Goal: Task Accomplishment & Management: Complete application form

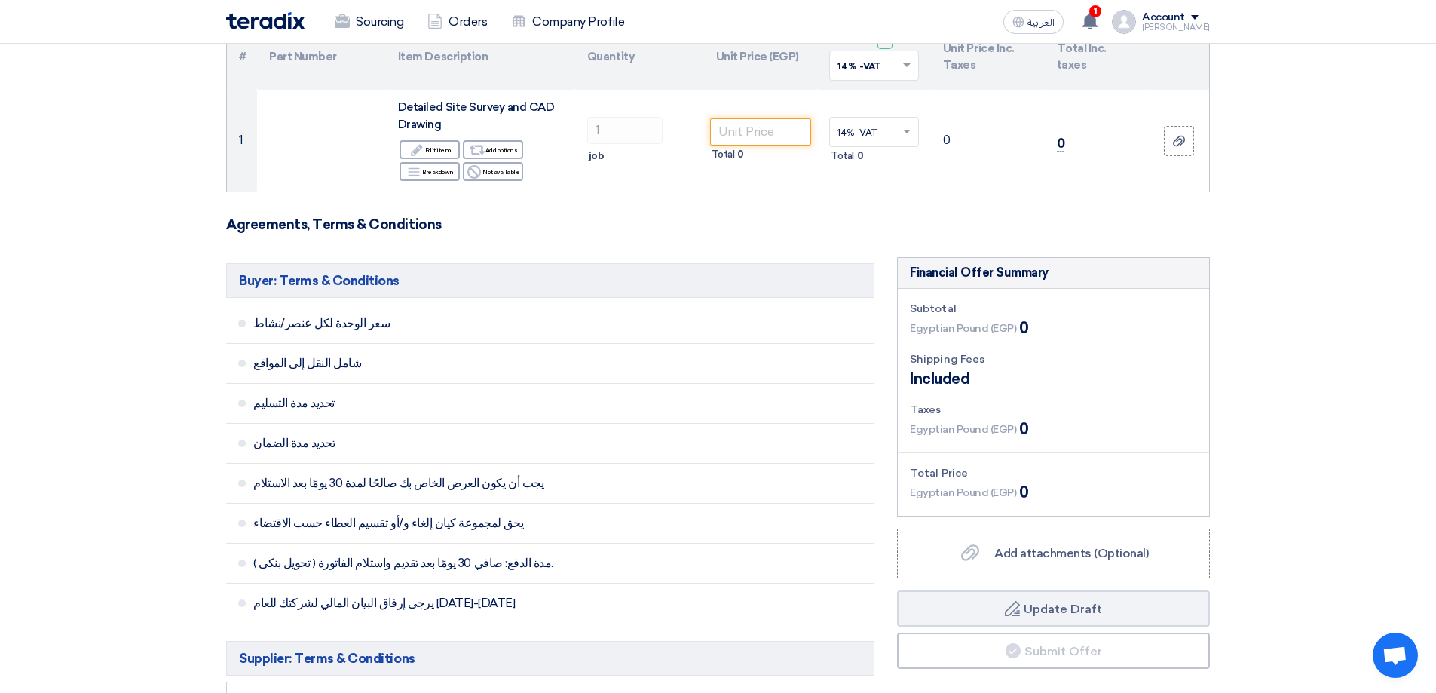
scroll to position [89, 0]
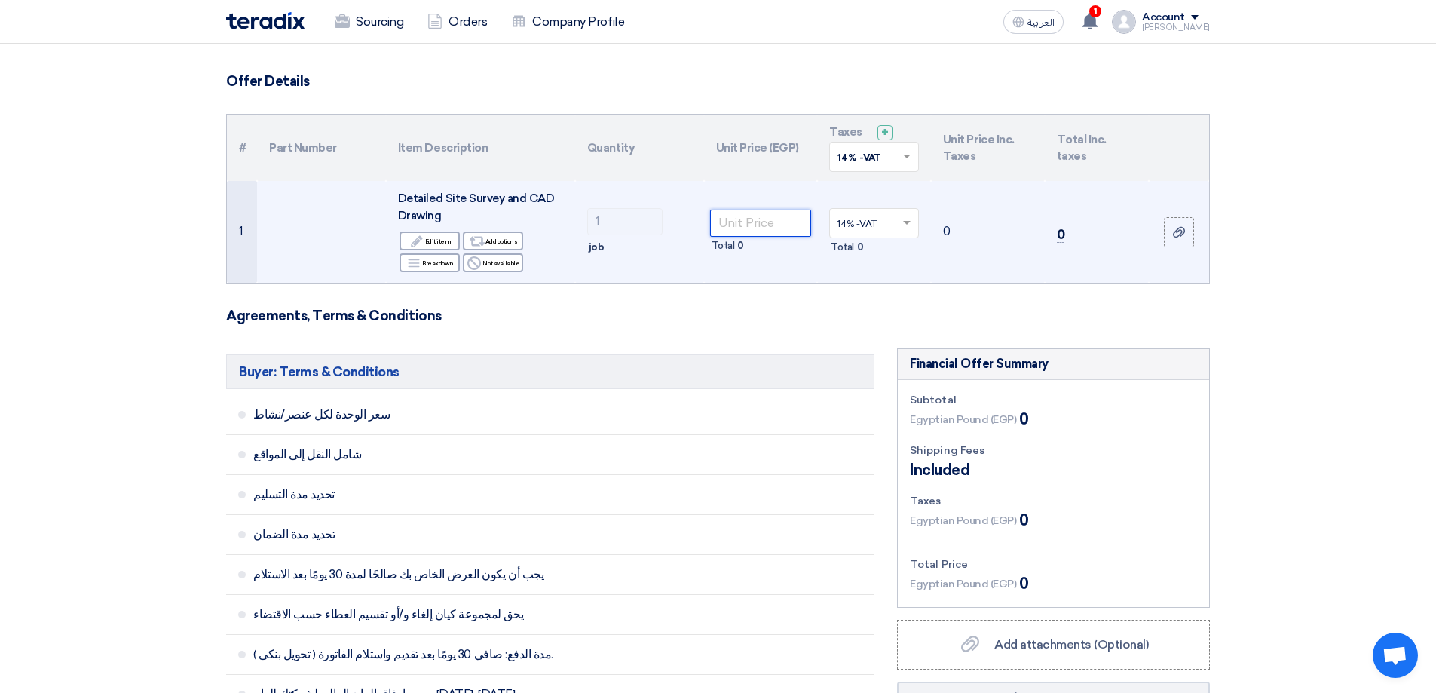
click at [784, 219] on input "number" at bounding box center [761, 223] width 102 height 27
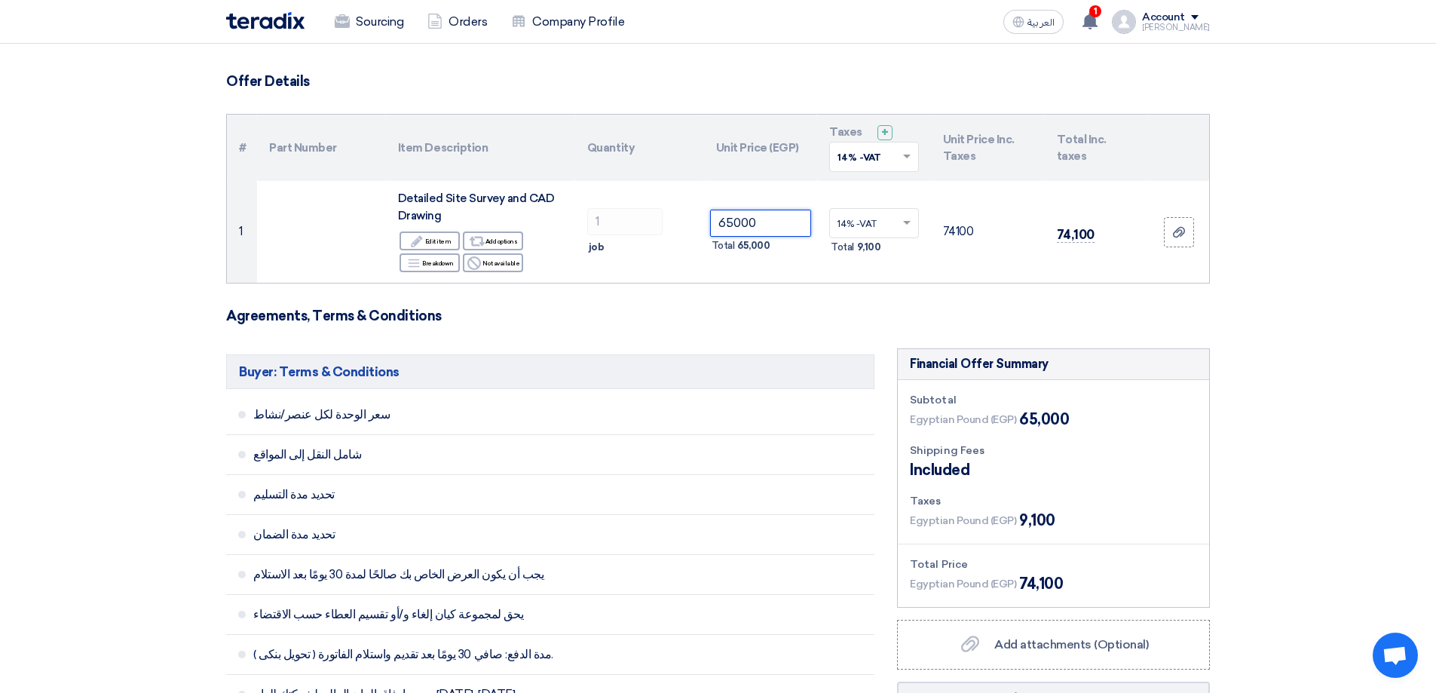
type input "65000"
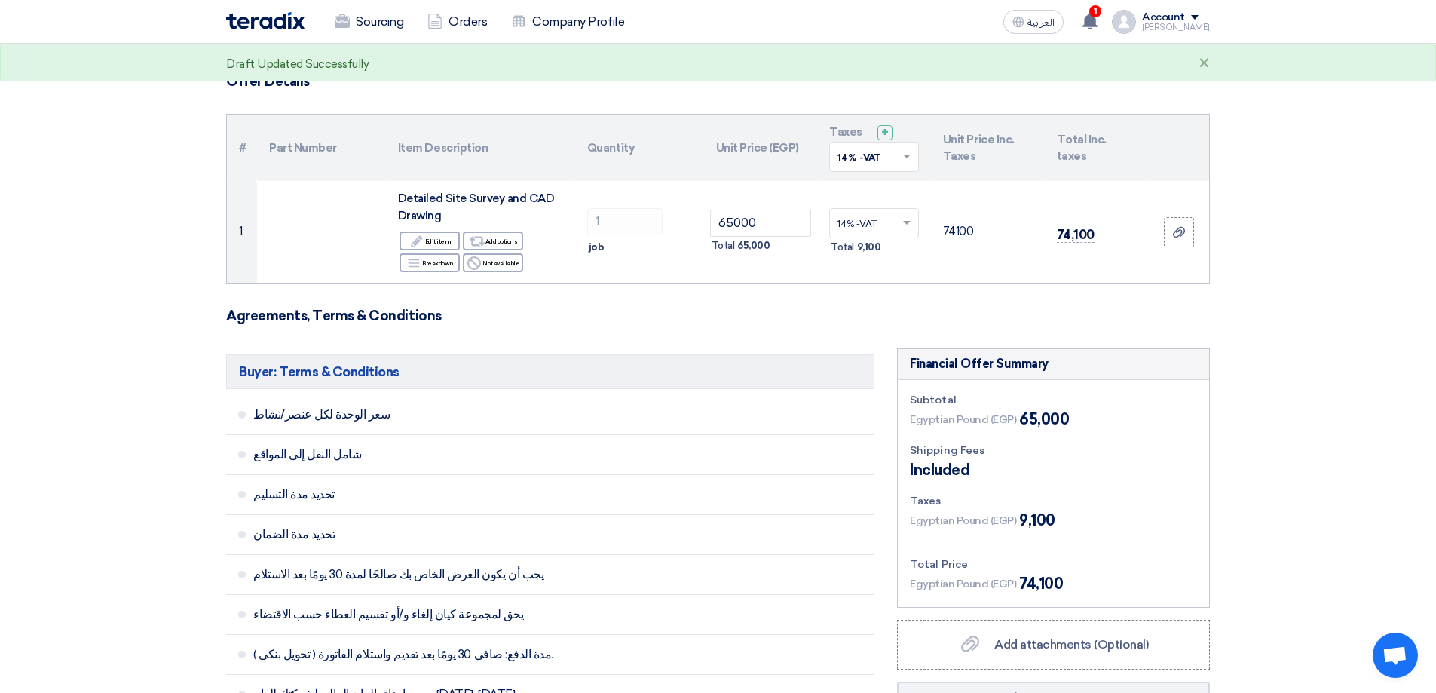
click at [824, 335] on form "Offer Details # Part Number Item Description Quantity Unit Price (EGP) Taxes + …" at bounding box center [718, 663] width 984 height 1180
click at [718, 325] on form "Offer Details # Part Number Item Description Quantity Unit Price (EGP) Taxes + …" at bounding box center [718, 663] width 984 height 1180
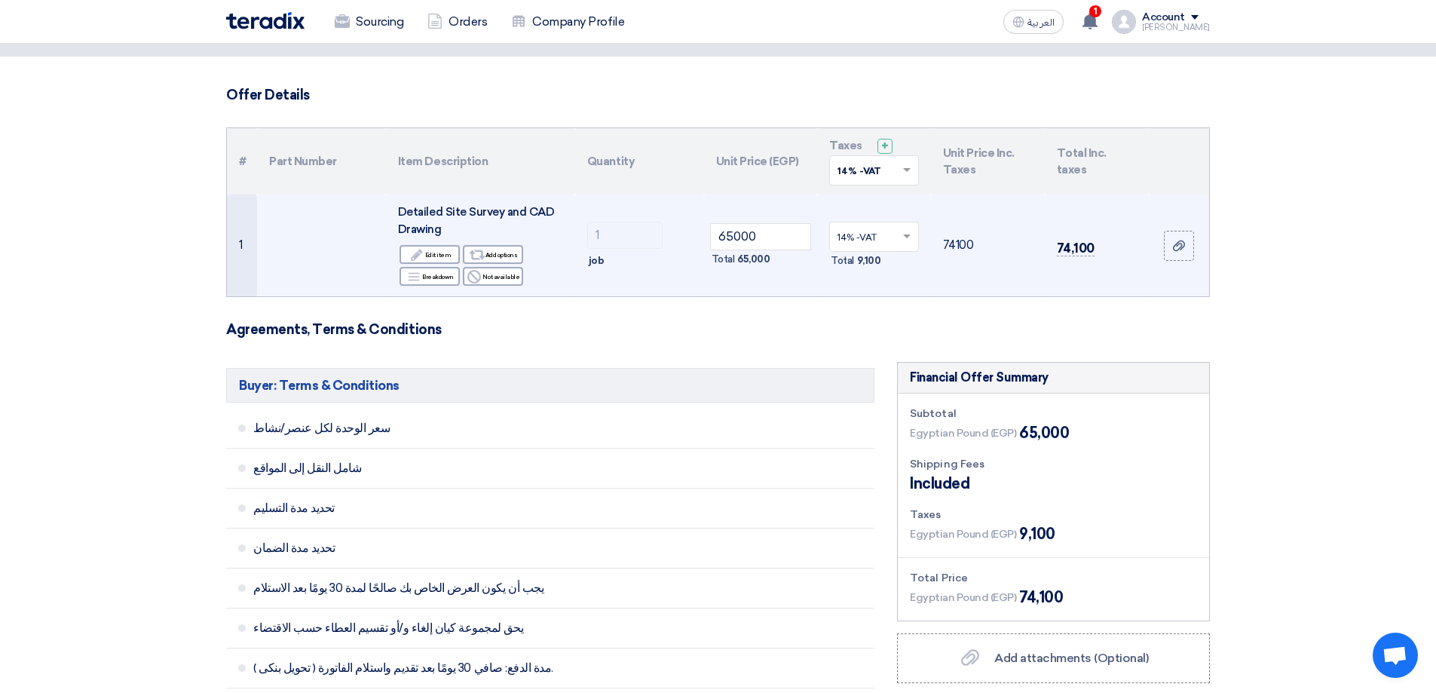
scroll to position [0, 0]
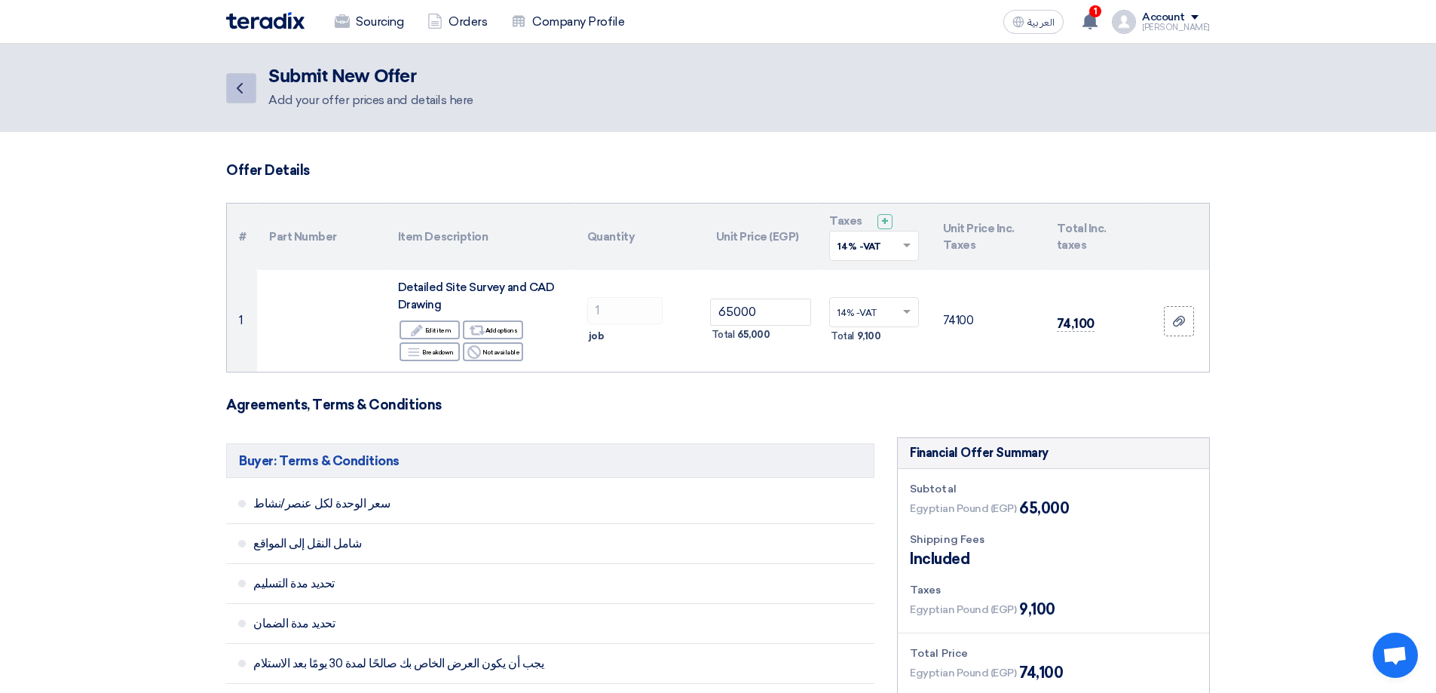
click at [236, 81] on icon "Back" at bounding box center [240, 88] width 18 height 18
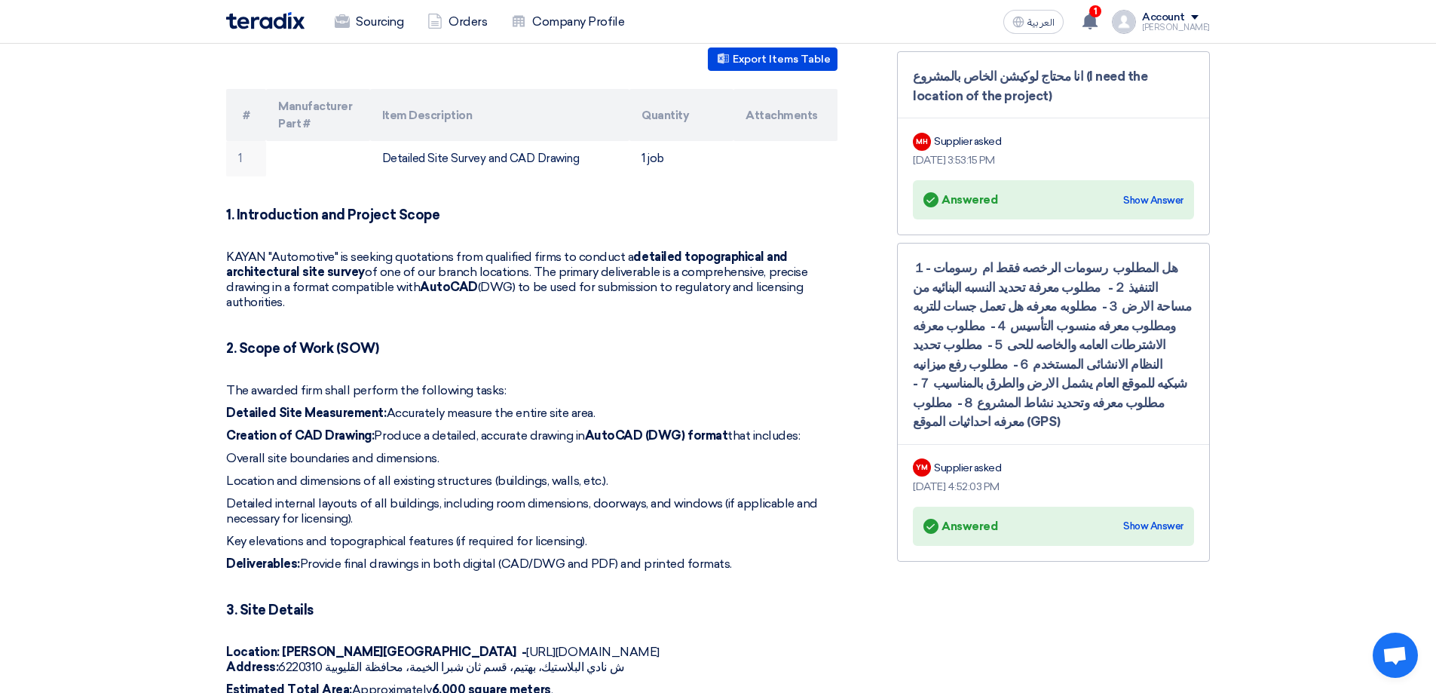
scroll to position [377, 0]
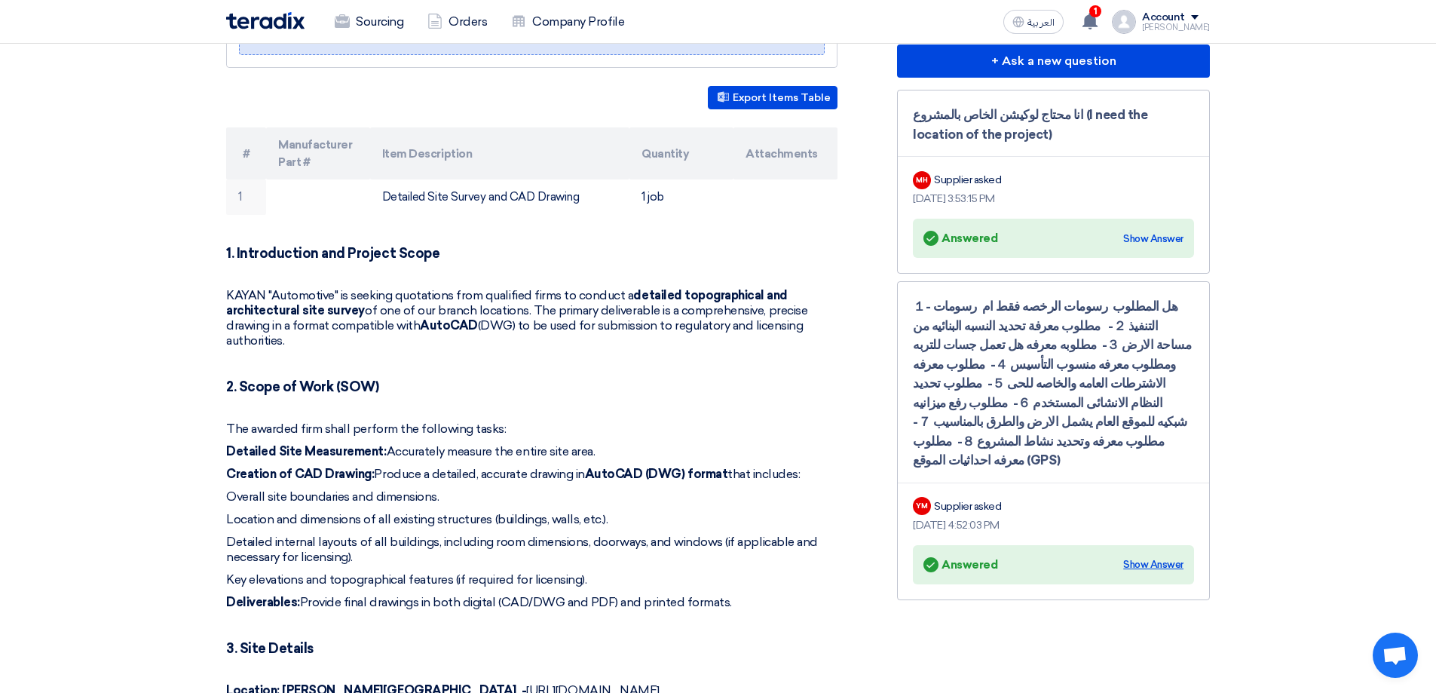
click at [1142, 557] on div "Show Answer" at bounding box center [1153, 564] width 60 height 15
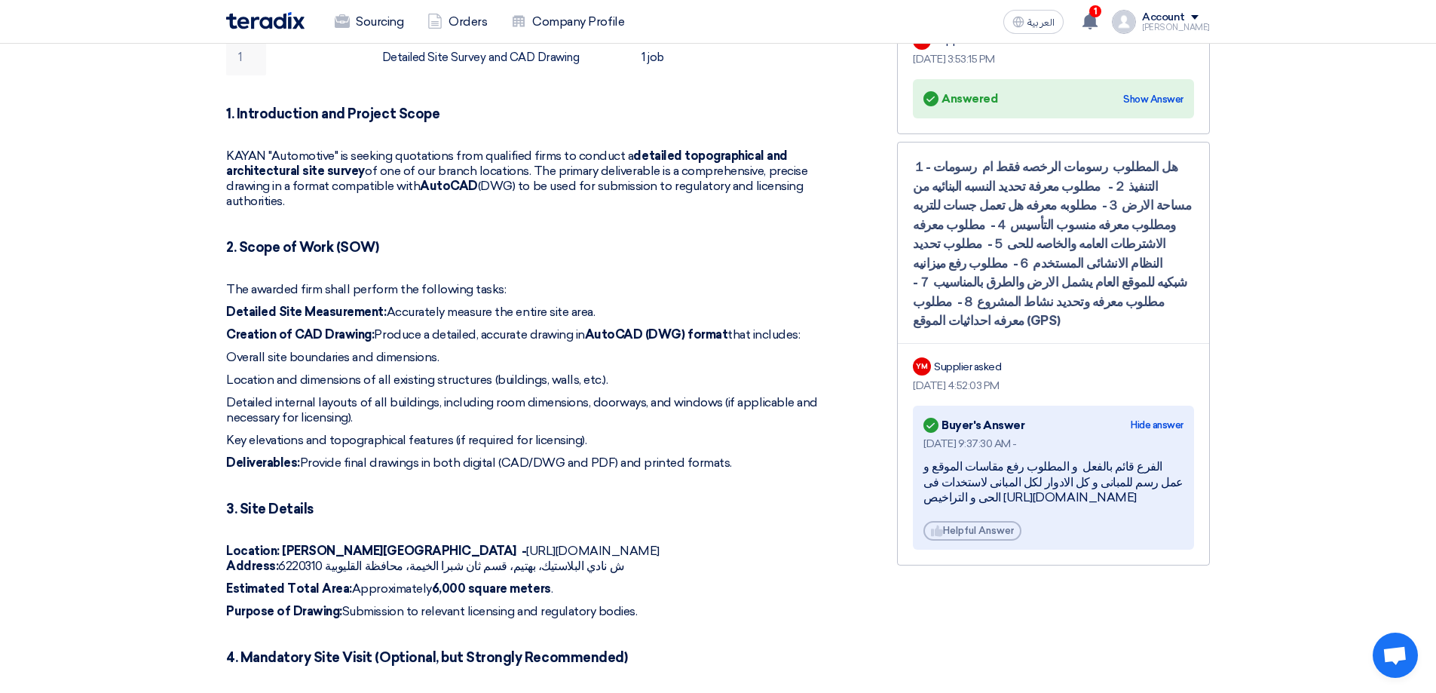
scroll to position [528, 0]
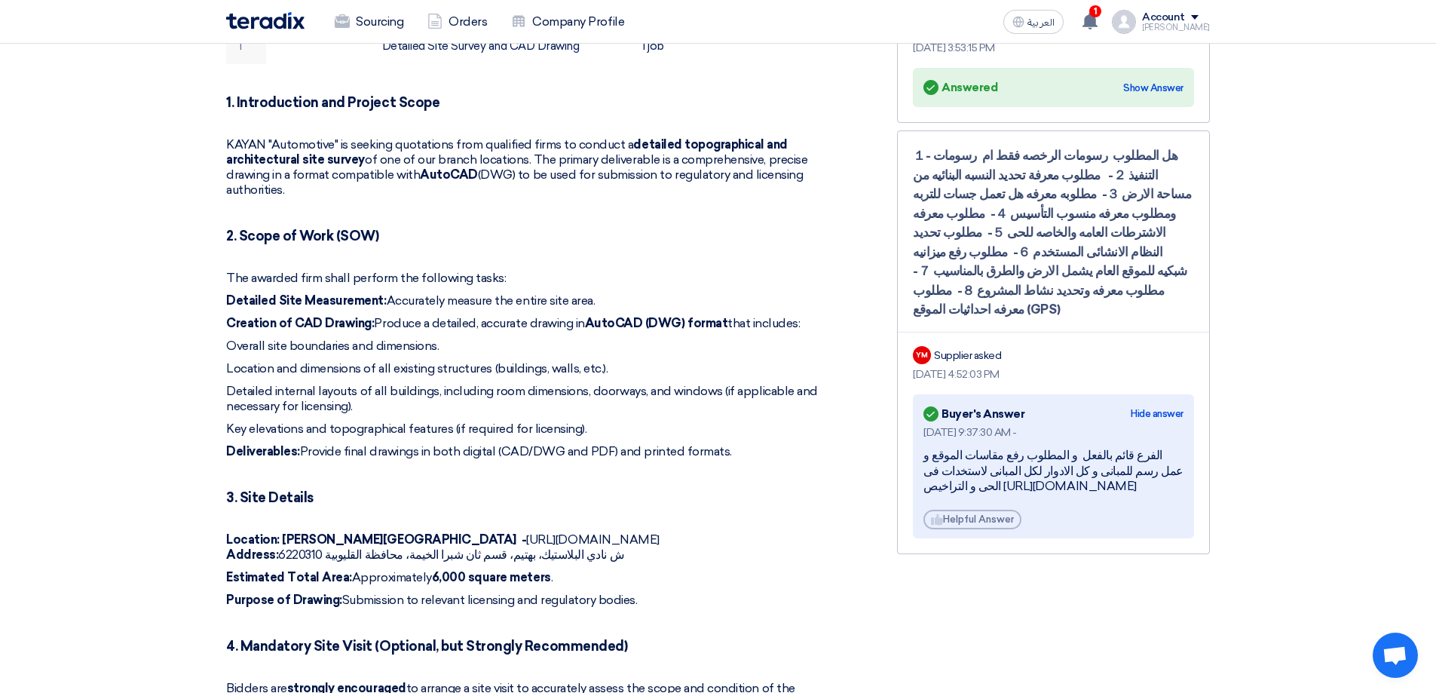
click at [614, 272] on div "1. Introduction and Project Scope KAYAN "Automotive" is seeking quotations from…" at bounding box center [531, 563] width 611 height 939
drag, startPoint x: 108, startPoint y: 339, endPoint x: 171, endPoint y: 359, distance: 66.3
click at [113, 339] on section "Detailed Site Survey and CAD Drawing Buyer Information [PERSON_NAME] procuremen…" at bounding box center [718, 657] width 1436 height 1974
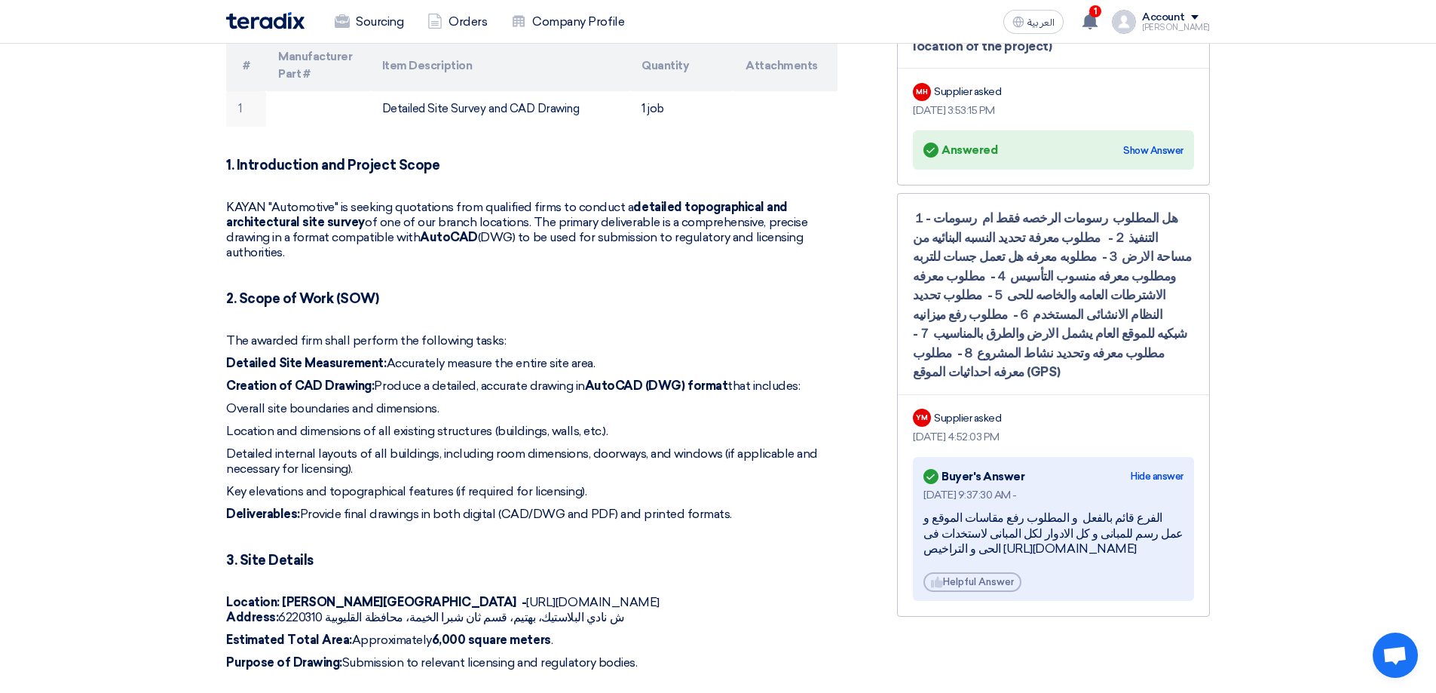
scroll to position [603, 0]
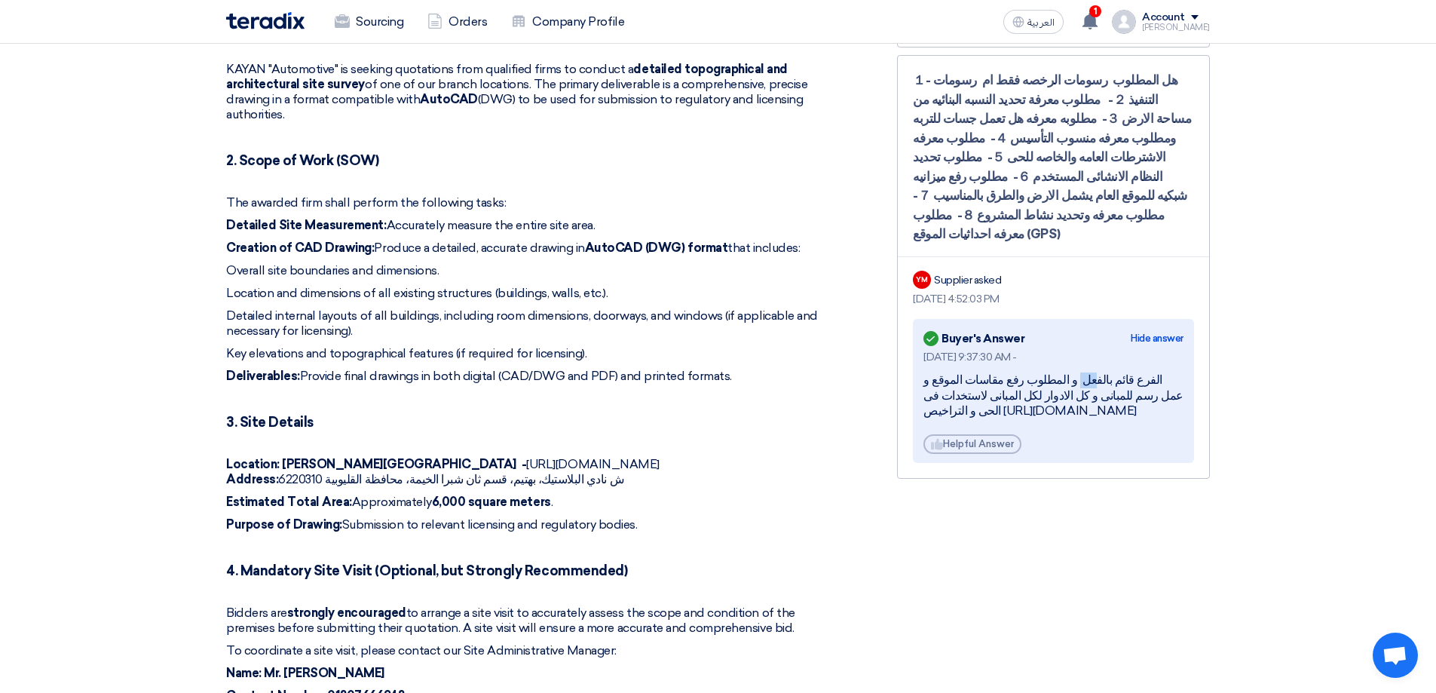
click at [1151, 372] on div "الفرع قائم بالفعل و المطلوب رفع مقاسات الموقع و عمل رسم للمبانى و كل الادوار لك…" at bounding box center [1054, 395] width 260 height 47
drag, startPoint x: 1056, startPoint y: 345, endPoint x: 952, endPoint y: 345, distance: 104.0
click at [952, 372] on div "الفرع قائم بالفعل و المطلوب رفع مقاسات الموقع و عمل رسم للمبانى و كل الادوار لك…" at bounding box center [1054, 395] width 260 height 47
drag, startPoint x: 1115, startPoint y: 355, endPoint x: 1099, endPoint y: 354, distance: 15.9
click at [1103, 372] on div "الفرع قائم بالفعل و المطلوب رفع مقاسات الموقع و عمل رسم للمبانى و كل الادوار لك…" at bounding box center [1054, 395] width 260 height 47
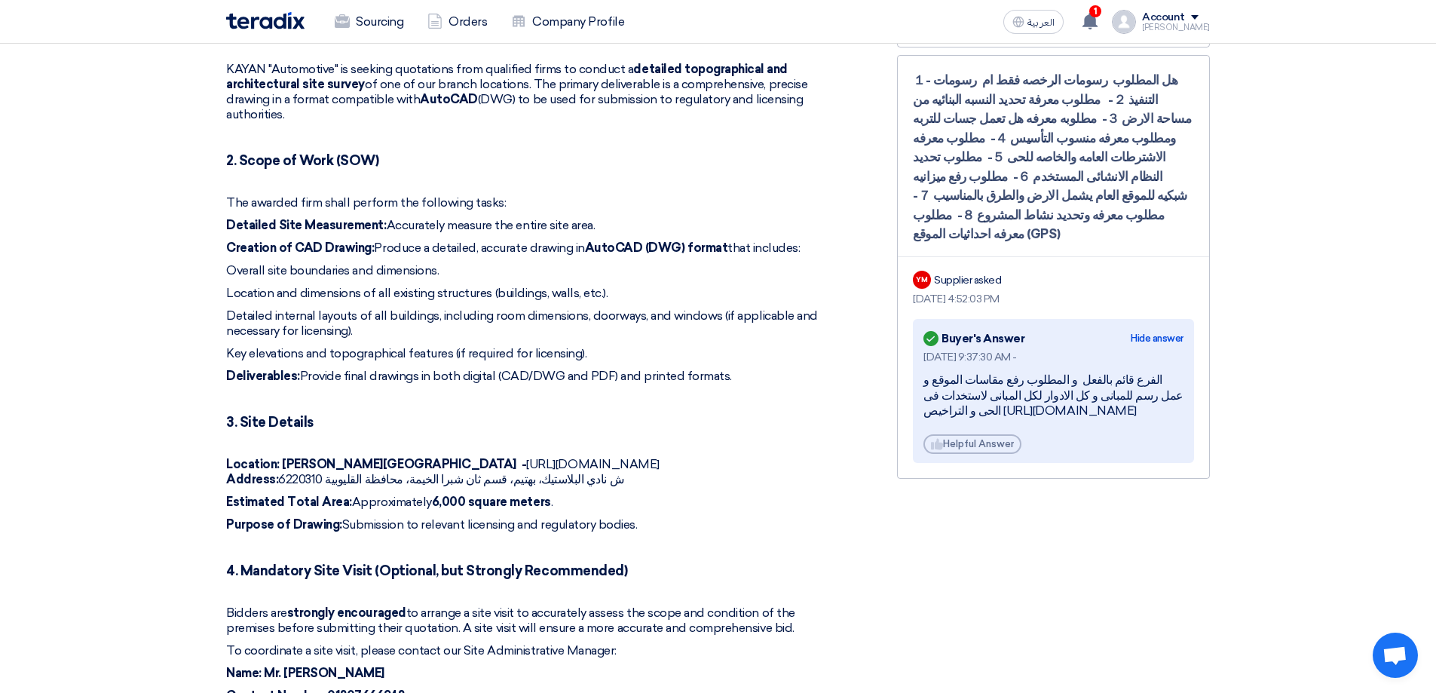
click at [608, 388] on div "1. Introduction and Project Scope KAYAN "Automotive" is seeking quotations from…" at bounding box center [531, 488] width 611 height 939
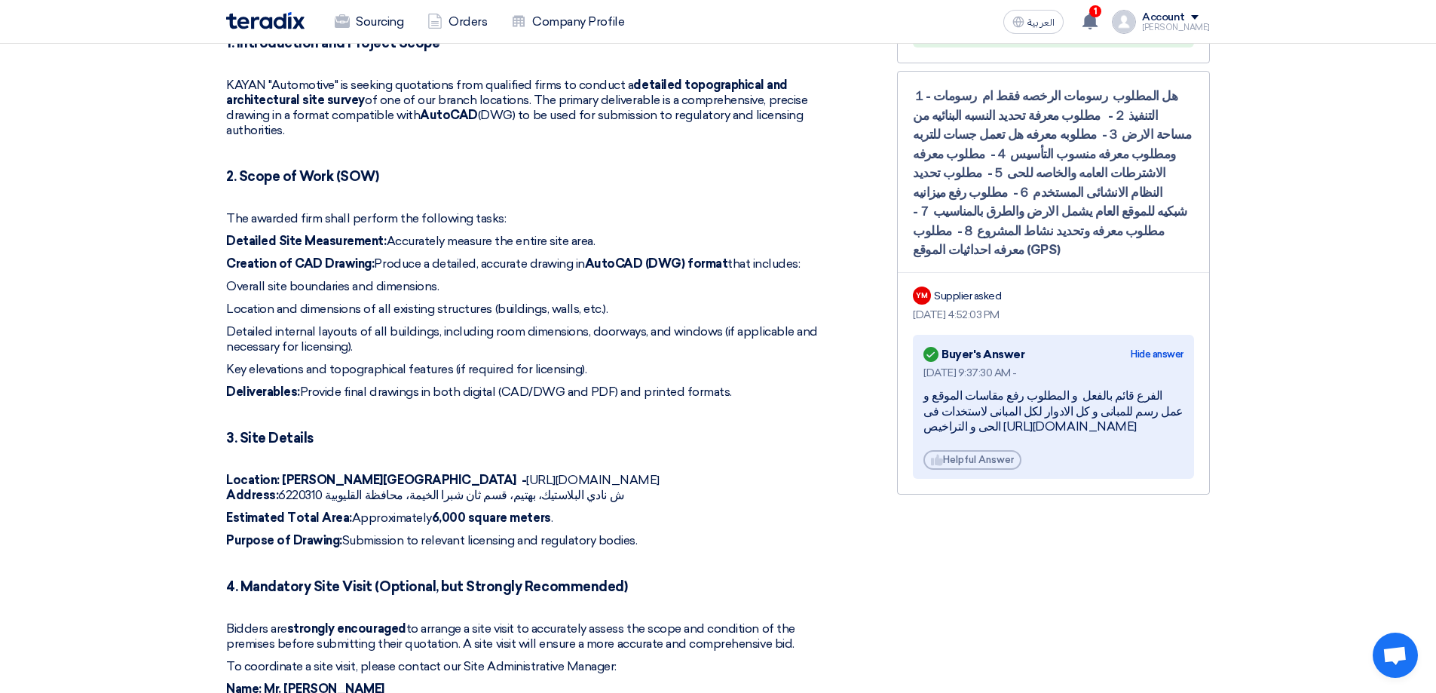
scroll to position [226, 0]
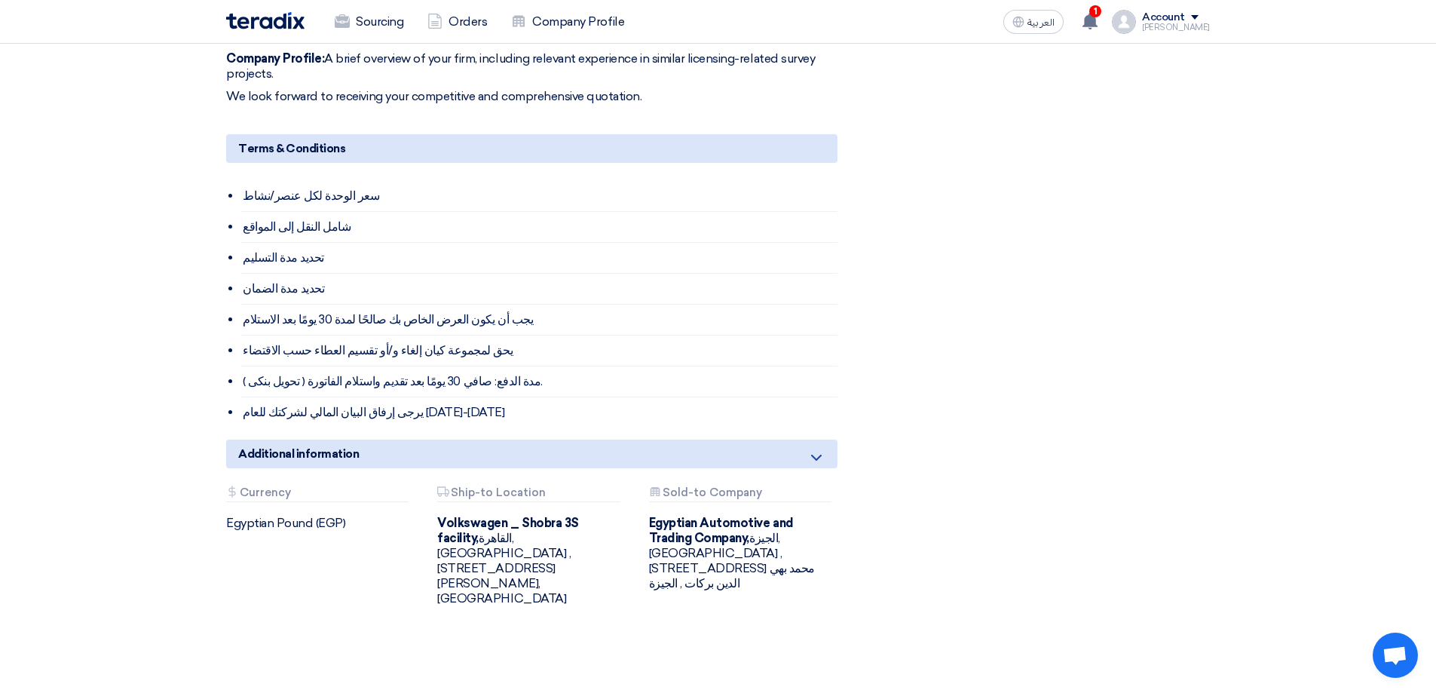
scroll to position [1432, 0]
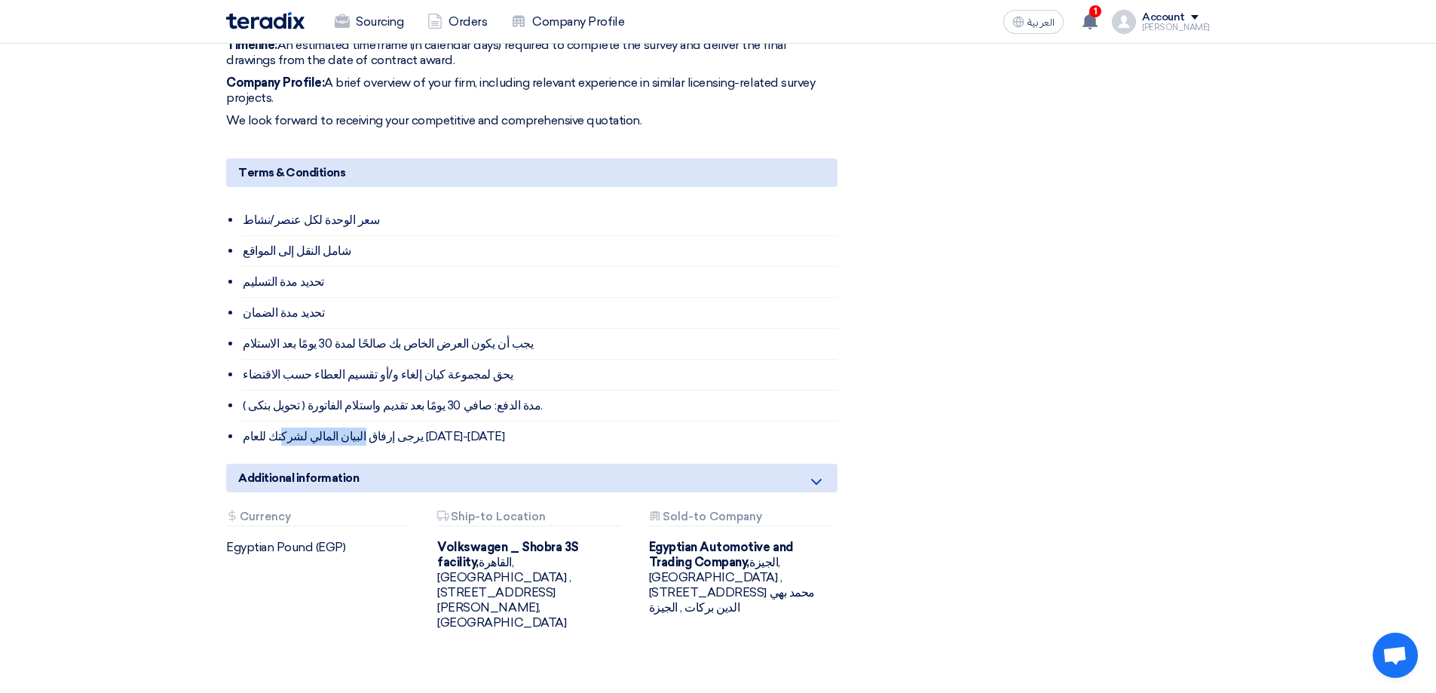
drag, startPoint x: 402, startPoint y: 421, endPoint x: 337, endPoint y: 418, distance: 64.9
click at [337, 421] on li "يرجى إرفاق البيان المالي لشركتك للعام [DATE]-[DATE]" at bounding box center [539, 436] width 596 height 30
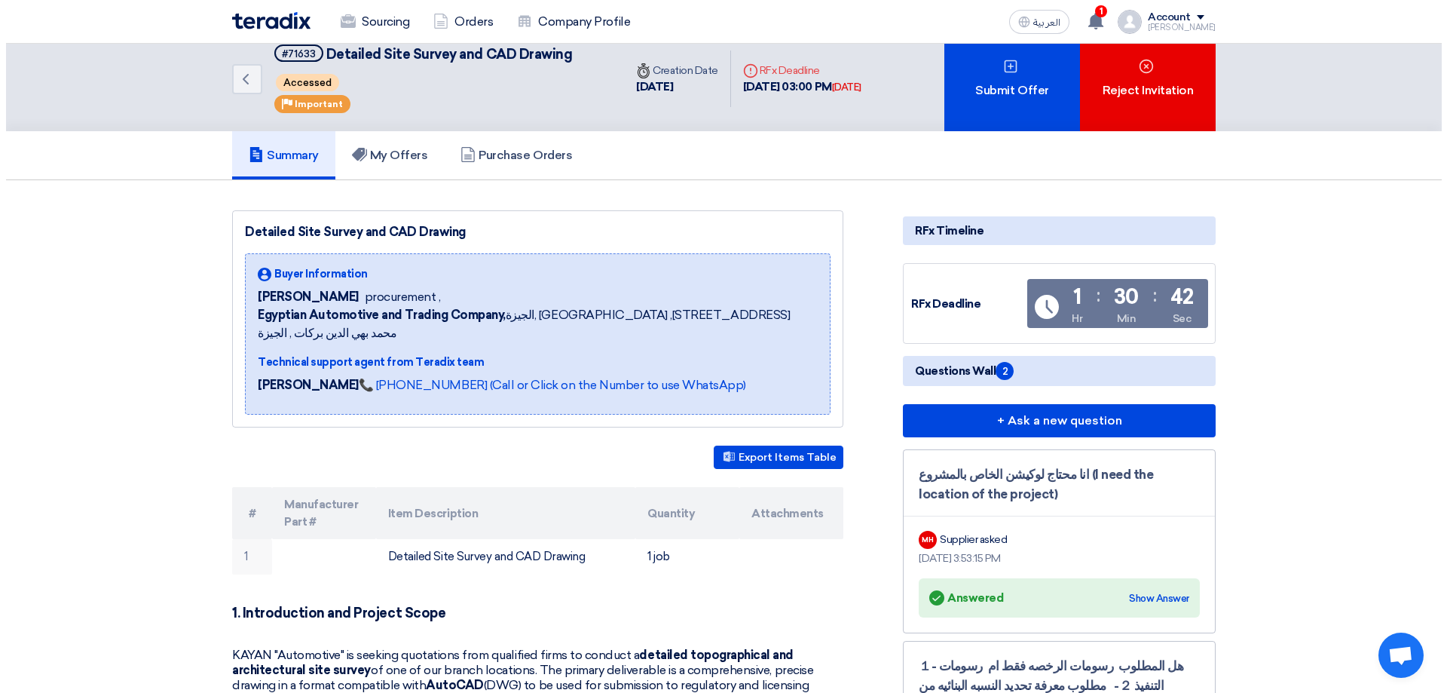
scroll to position [0, 0]
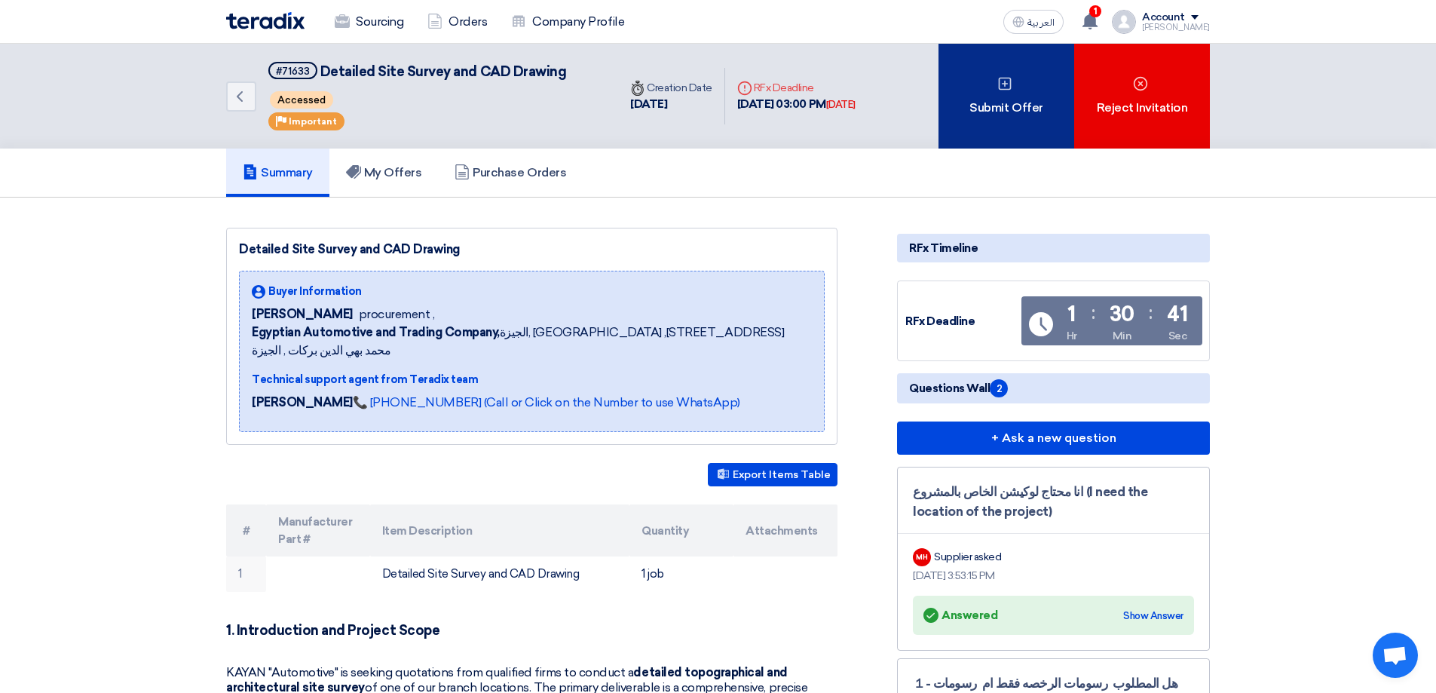
click at [1005, 96] on div "Submit Offer" at bounding box center [1007, 96] width 136 height 105
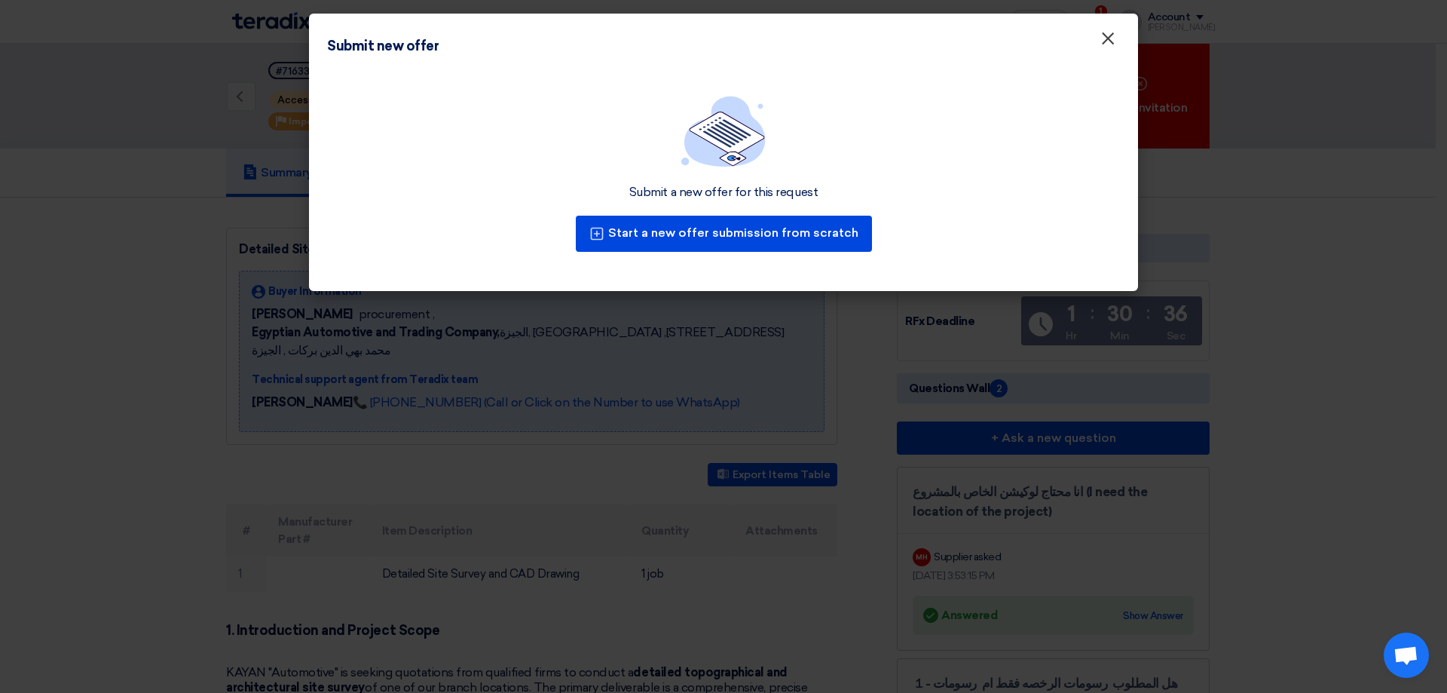
click at [1117, 41] on button "×" at bounding box center [1108, 39] width 39 height 30
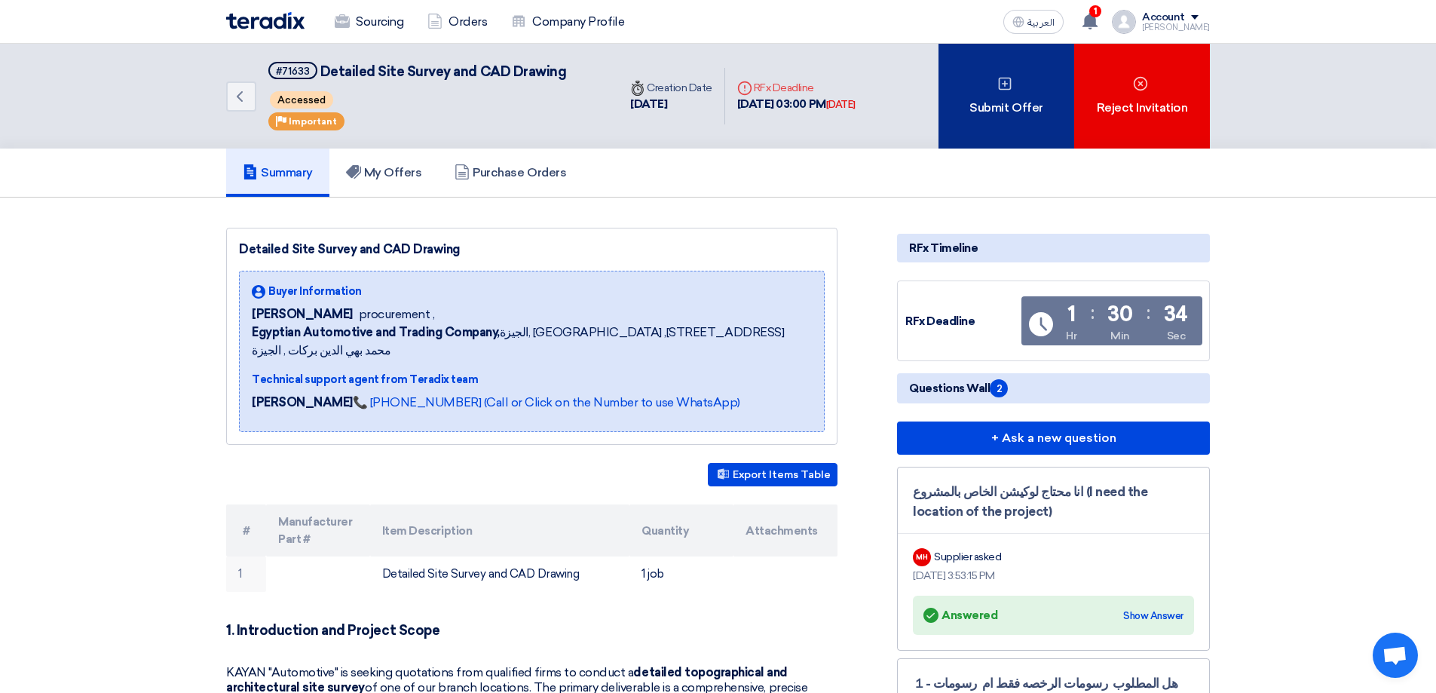
click at [978, 104] on div "Submit Offer" at bounding box center [1007, 96] width 136 height 105
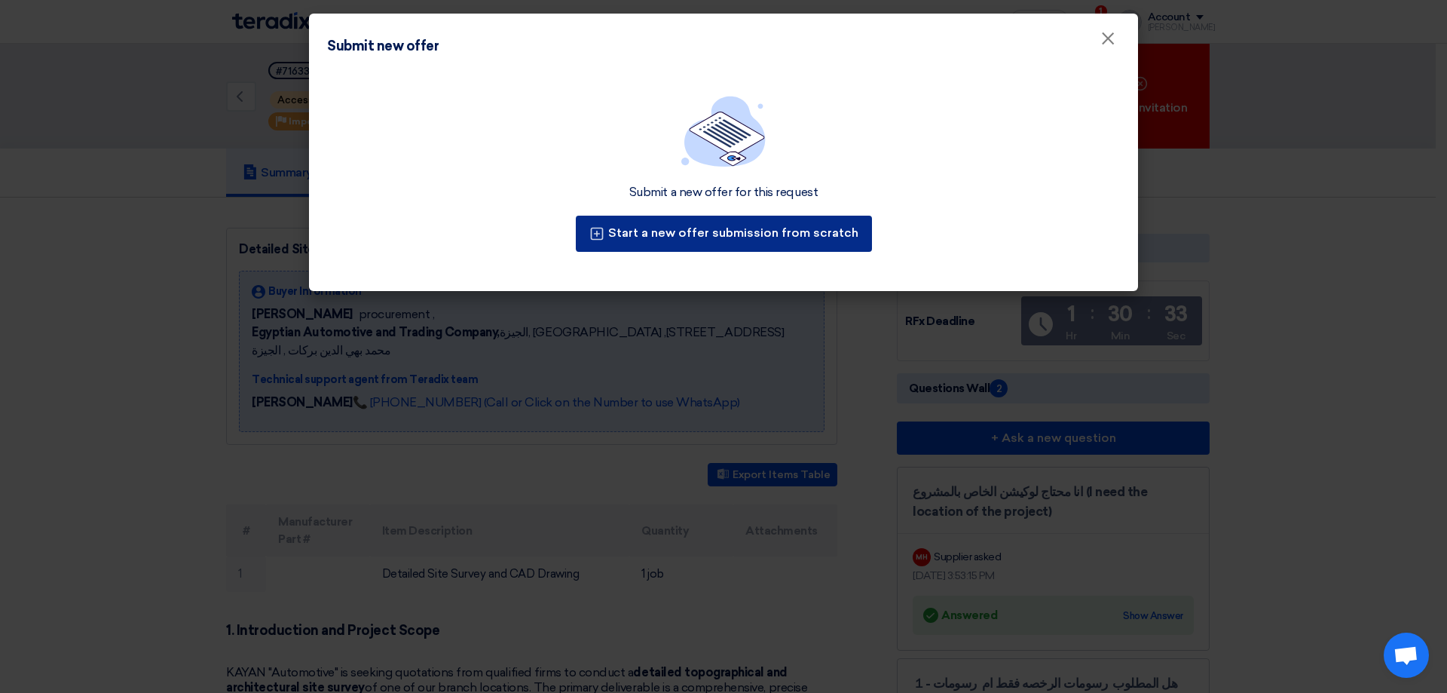
click at [747, 228] on button "Start a new offer submission from scratch" at bounding box center [724, 234] width 296 height 36
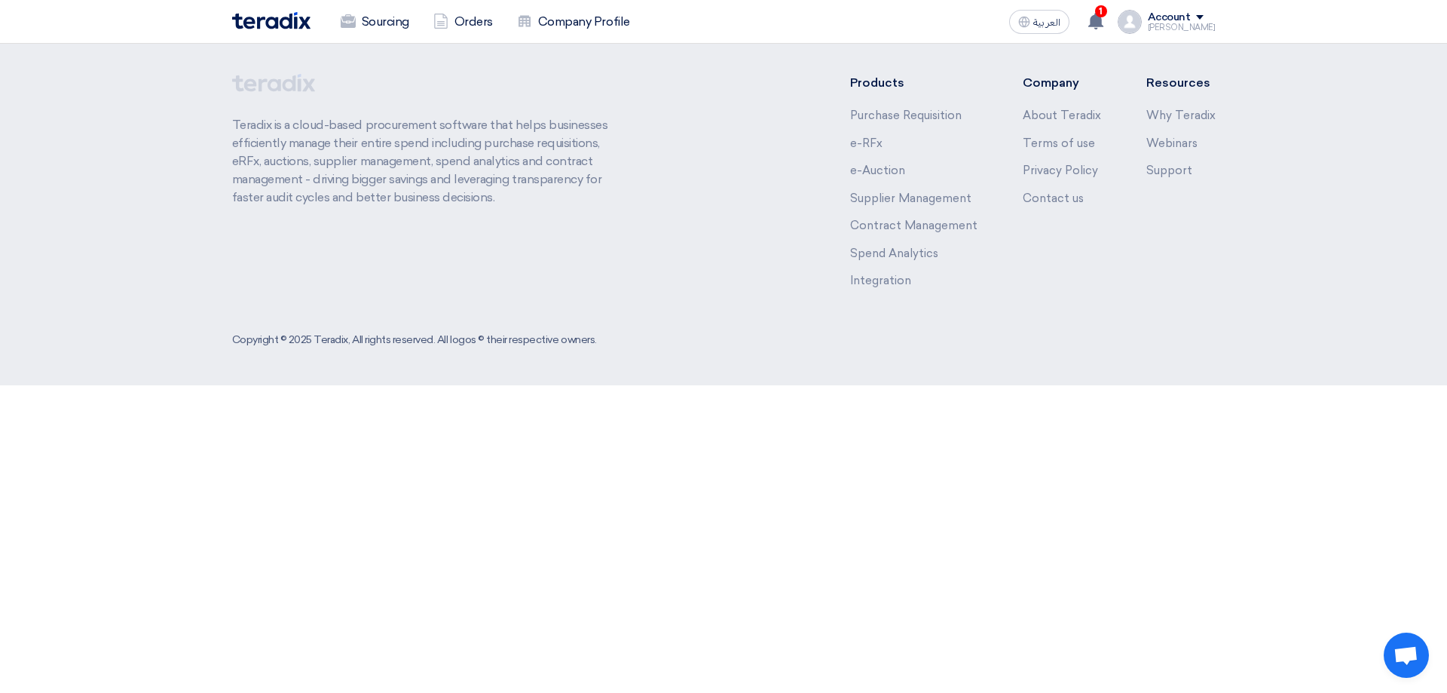
drag, startPoint x: 743, startPoint y: 451, endPoint x: 714, endPoint y: 434, distance: 33.8
click at [741, 385] on html "Sourcing Orders Company Profile العربية ع 1 New request received, check details…" at bounding box center [723, 192] width 1447 height 385
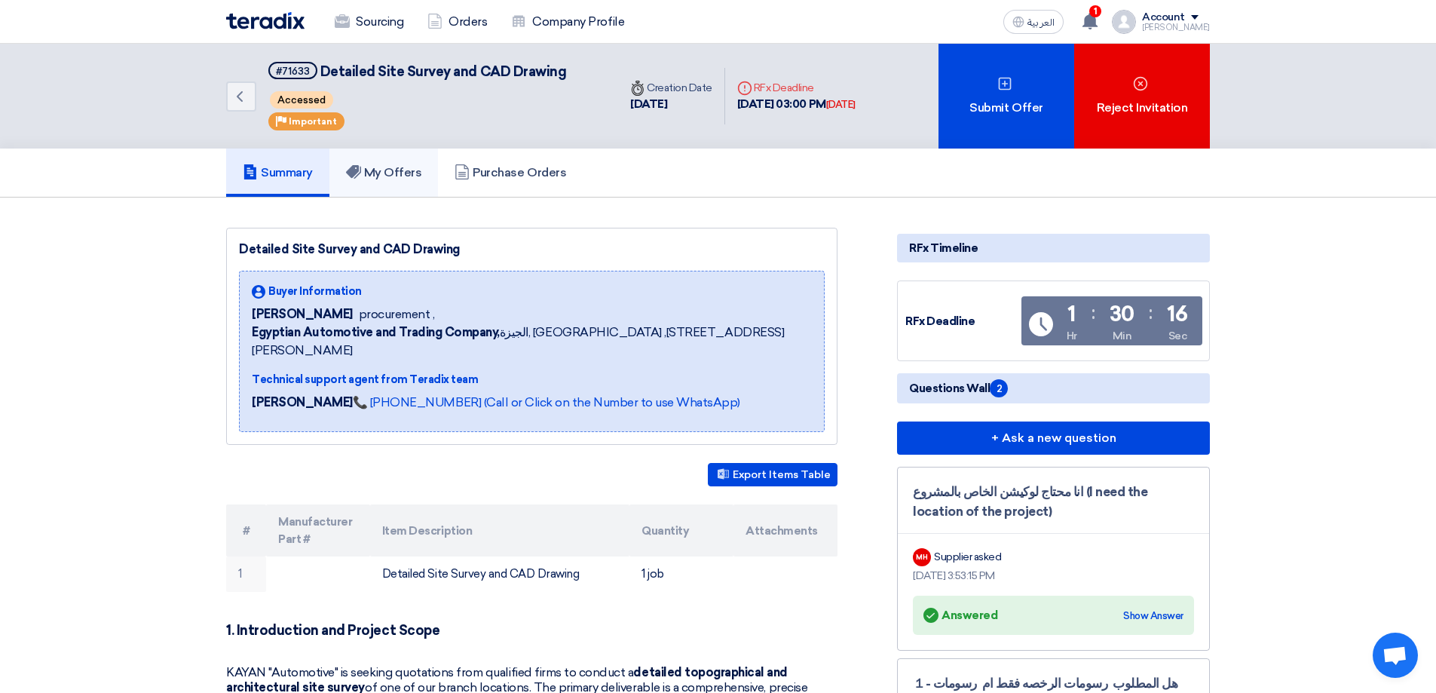
click at [391, 182] on link "My Offers" at bounding box center [383, 173] width 109 height 48
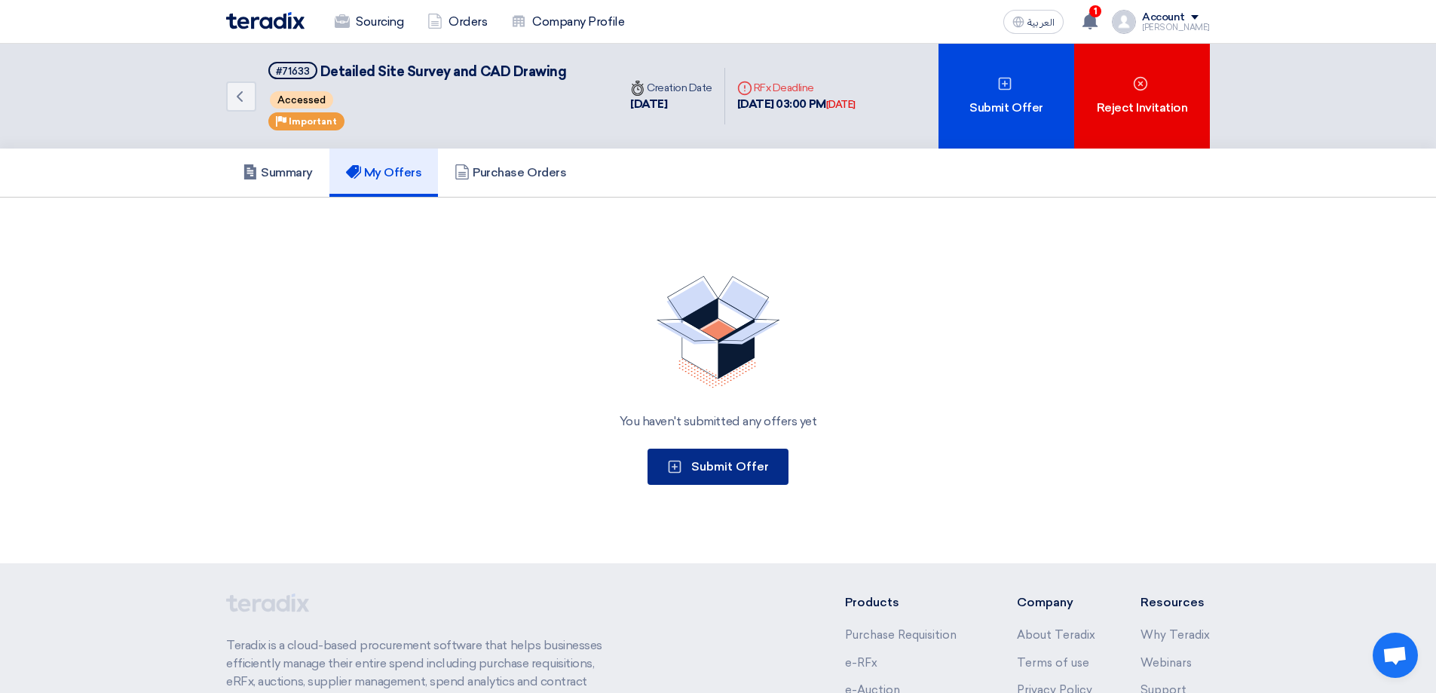
click at [746, 472] on span "Submit Offer" at bounding box center [730, 466] width 78 height 14
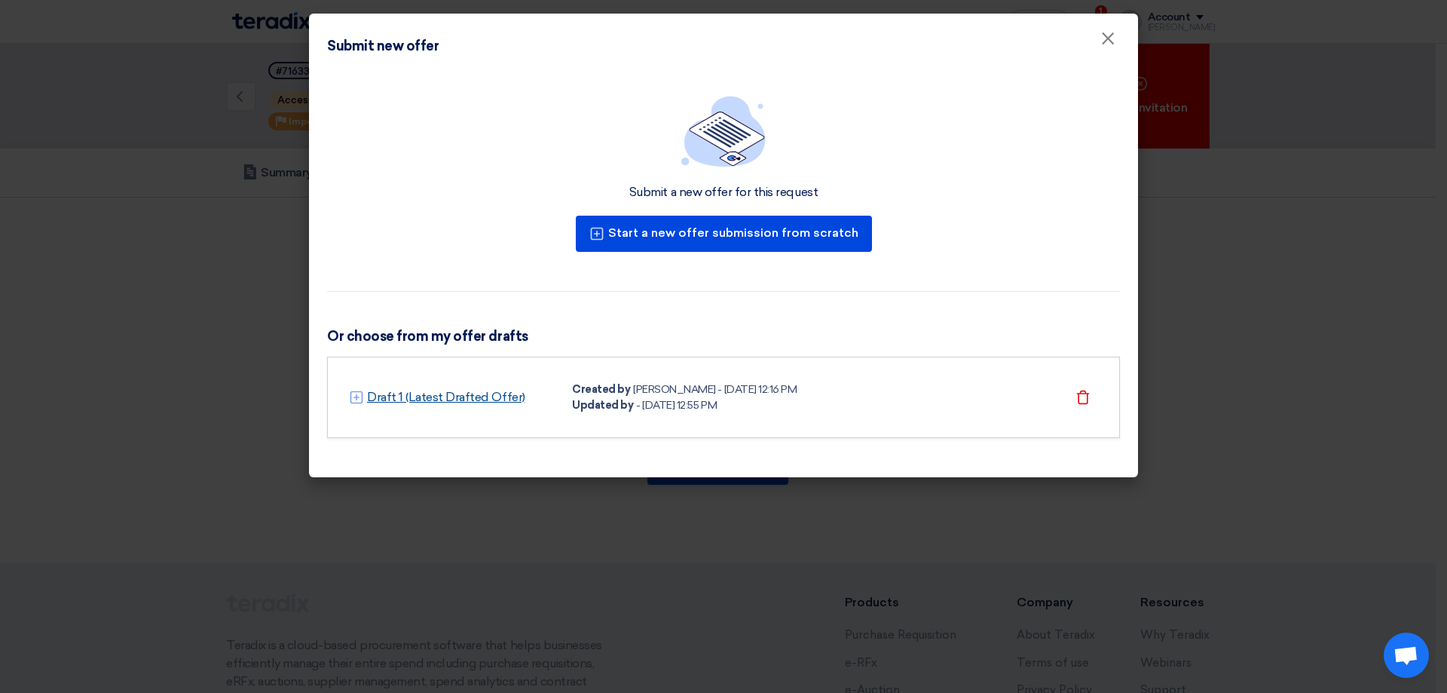
click at [443, 402] on link "Draft 1 (Latest Drafted Offer)" at bounding box center [446, 397] width 158 height 18
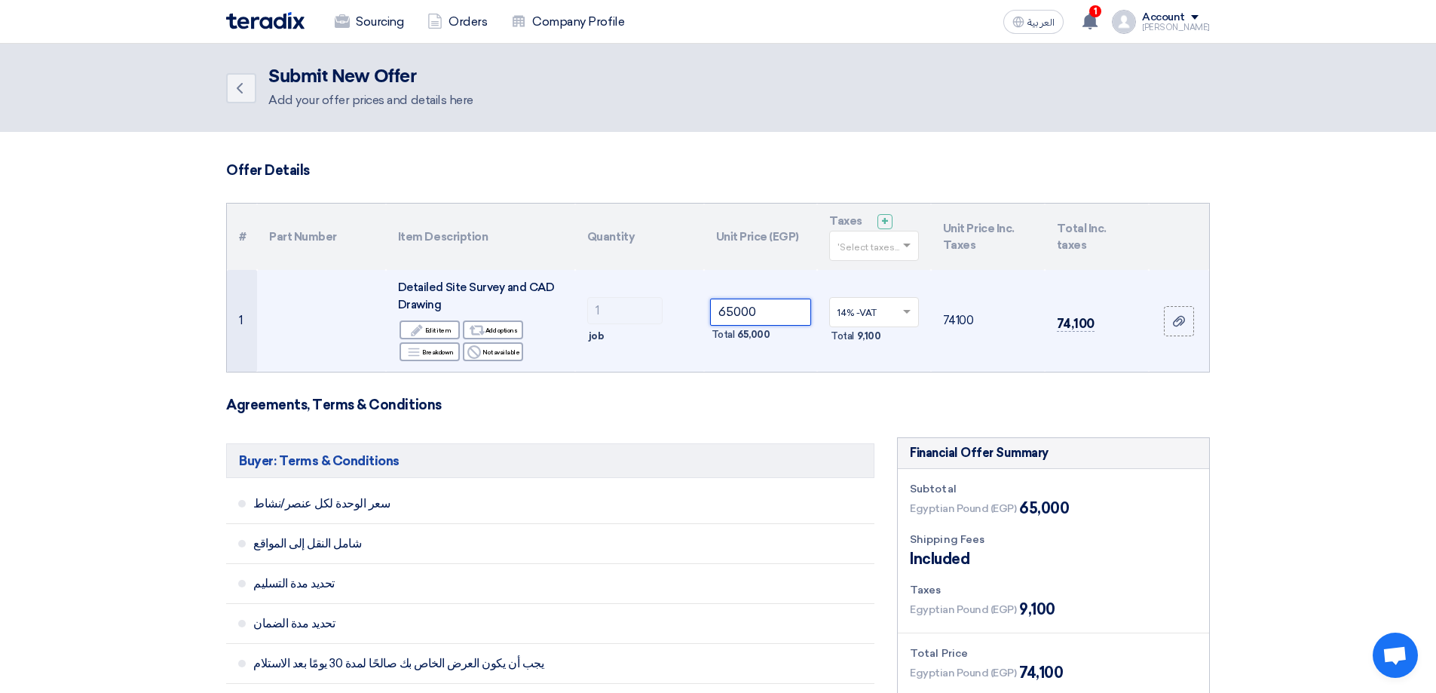
drag, startPoint x: 764, startPoint y: 311, endPoint x: 691, endPoint y: 310, distance: 72.4
click at [691, 310] on tr "1 Detailed Site Survey and CAD Drawing Edit Edit item Alternative Add options B…" at bounding box center [718, 321] width 982 height 102
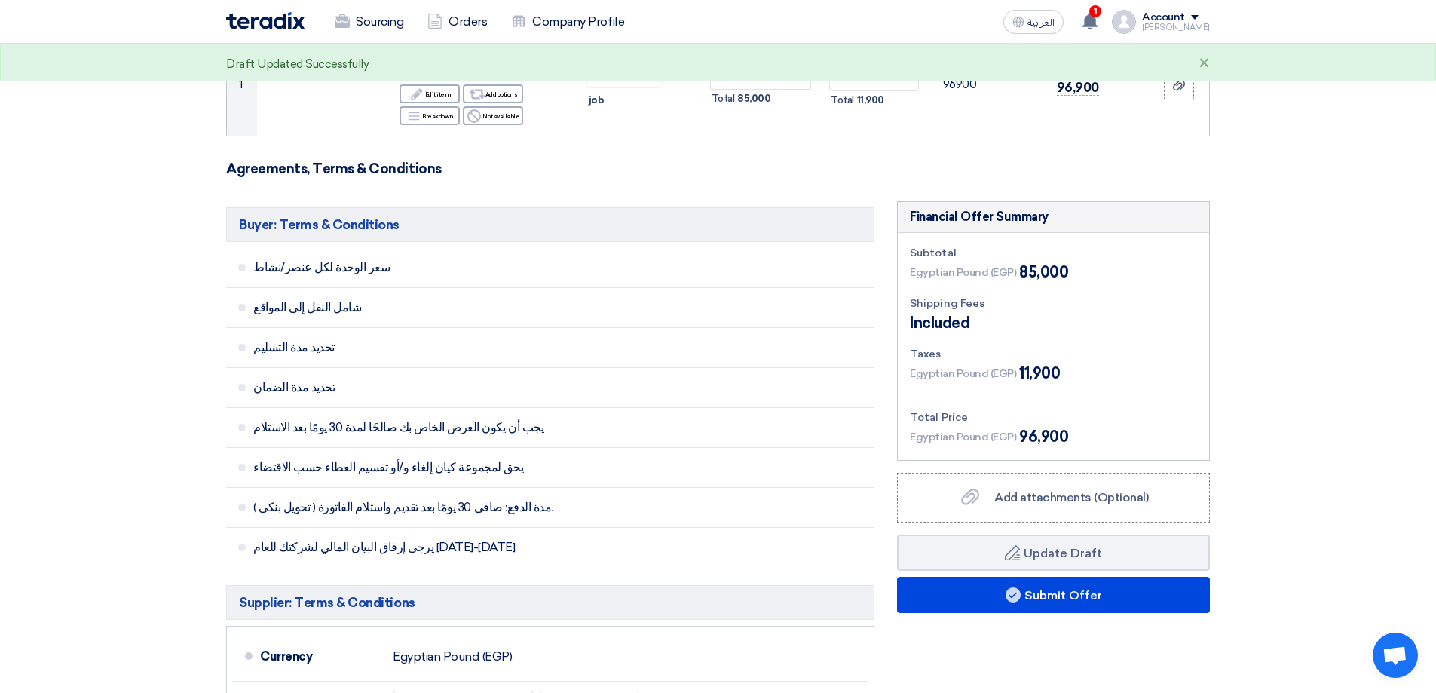
scroll to position [377, 0]
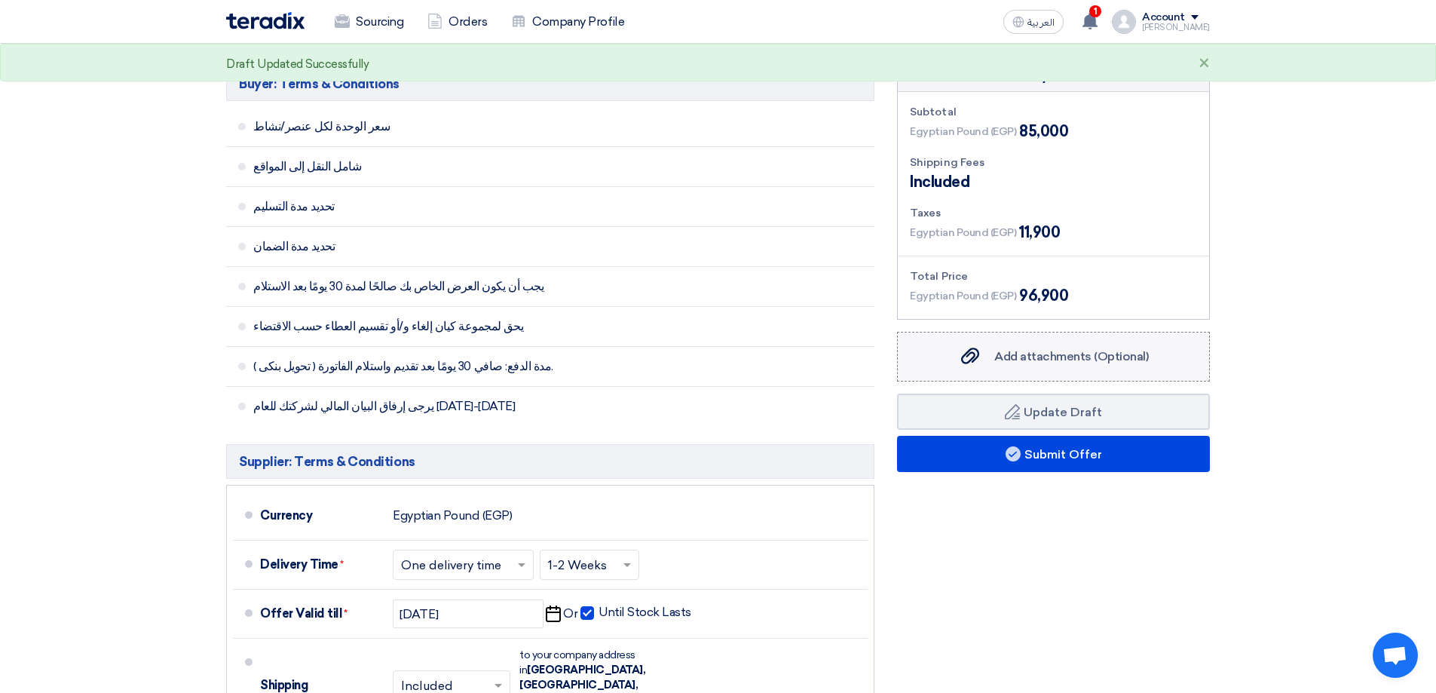
click at [1068, 357] on span "Add attachments (Optional)" at bounding box center [1071, 356] width 155 height 14
click at [0, 0] on input "Add attachments (Optional) Add attachments (Optional)" at bounding box center [0, 0] width 0 height 0
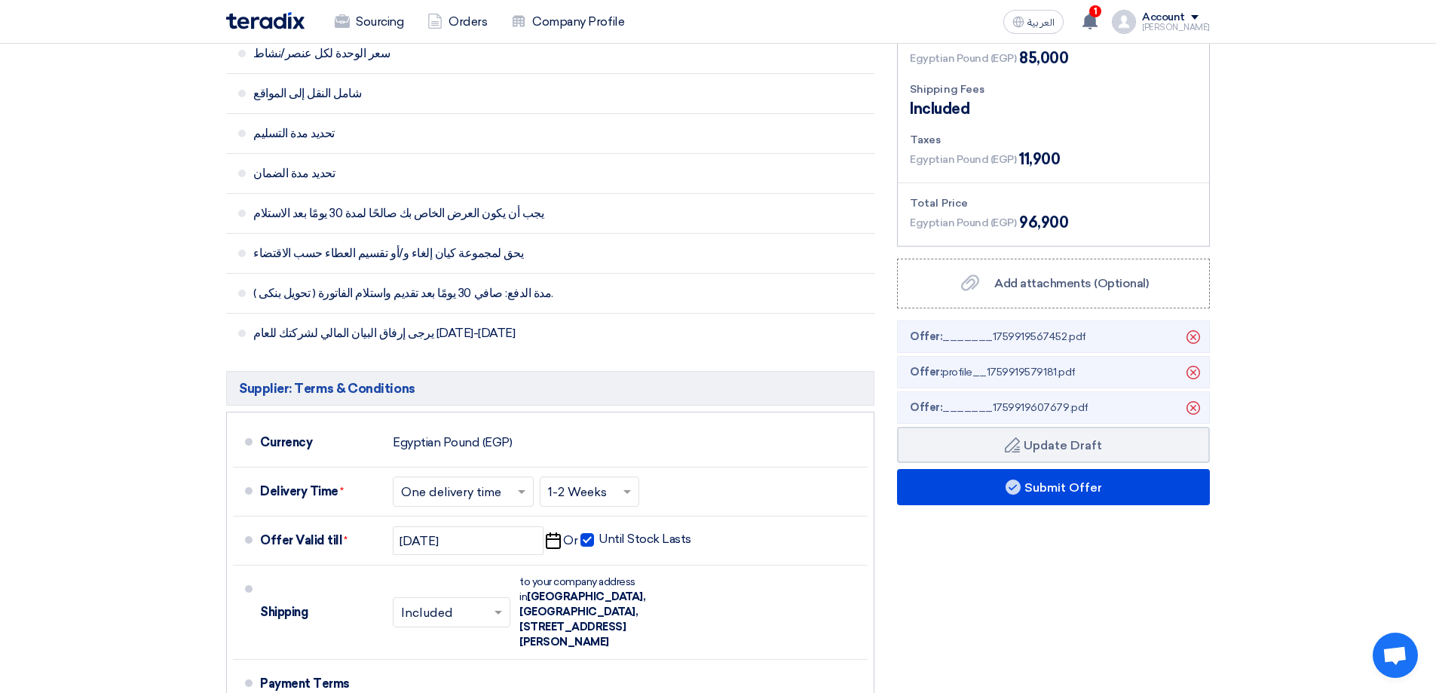
scroll to position [452, 0]
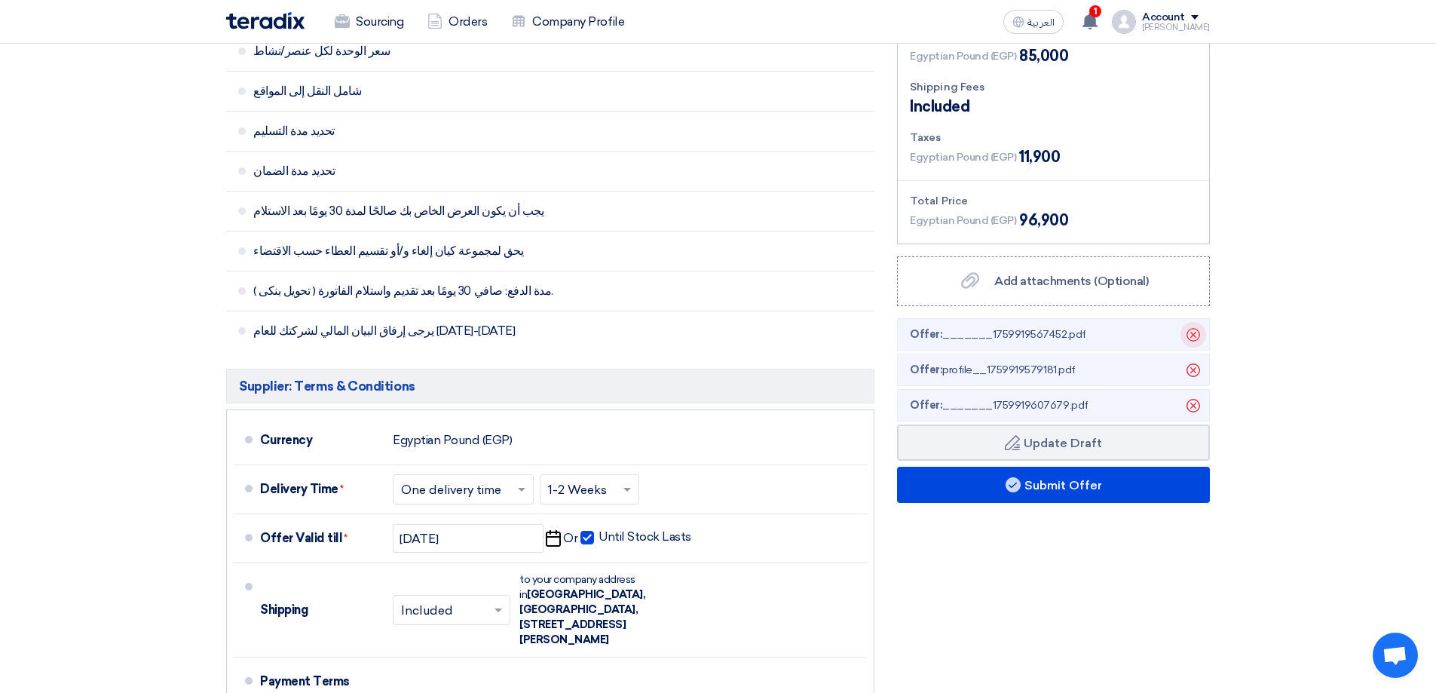
click at [1197, 340] on use at bounding box center [1194, 335] width 14 height 14
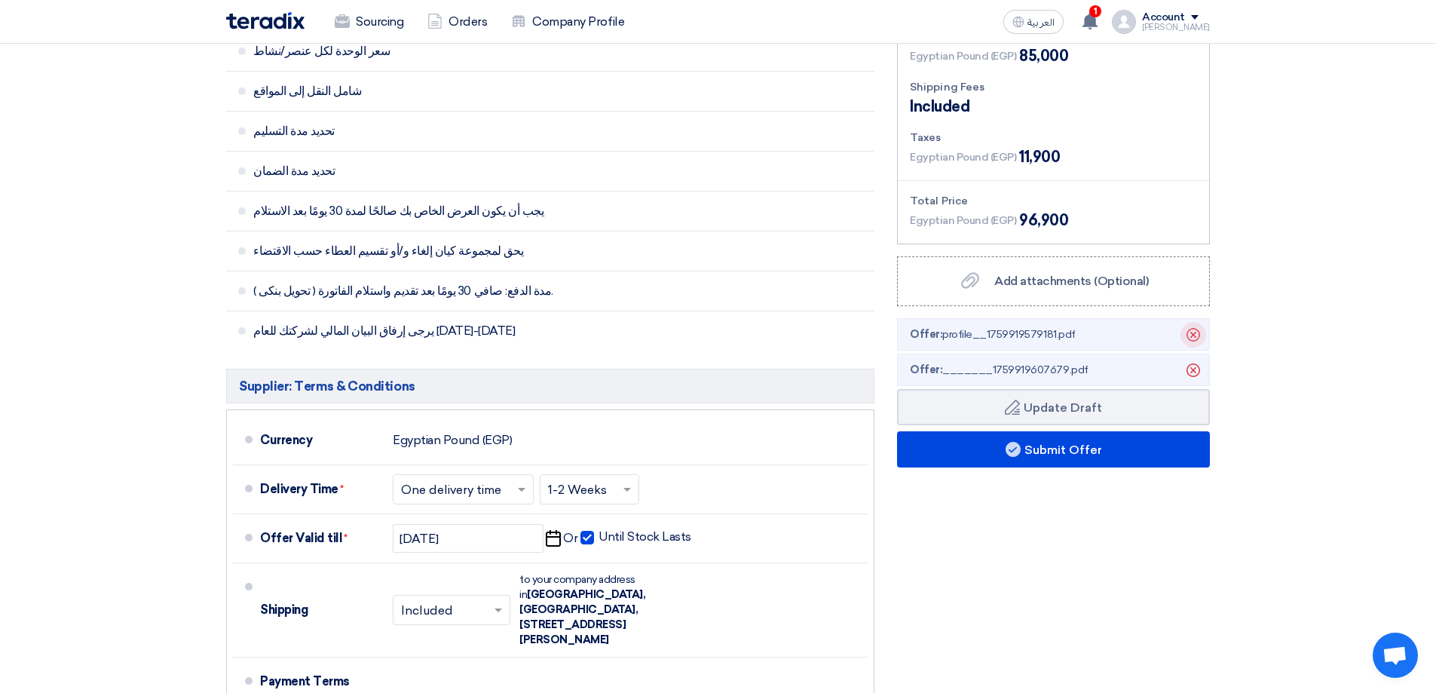
click at [1196, 338] on icon "Delete" at bounding box center [1194, 335] width 26 height 26
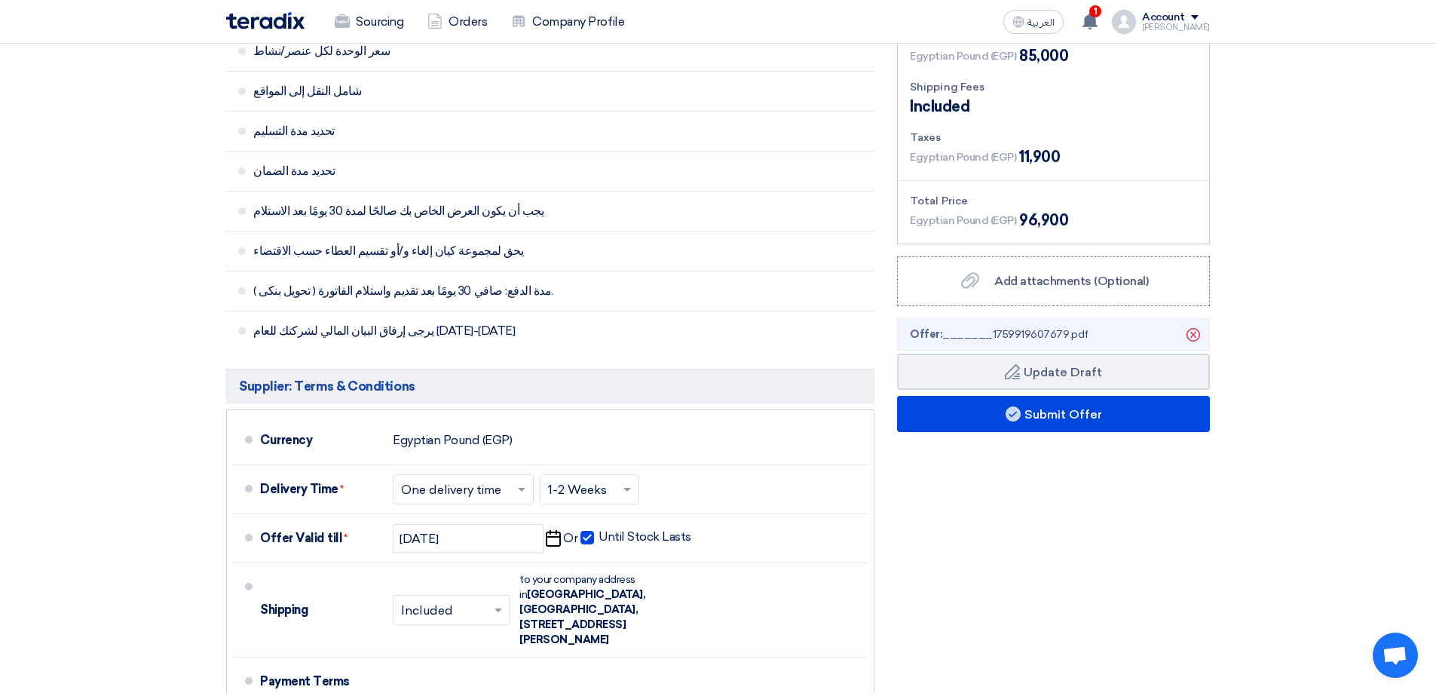
click at [1196, 338] on icon "Delete" at bounding box center [1194, 335] width 26 height 26
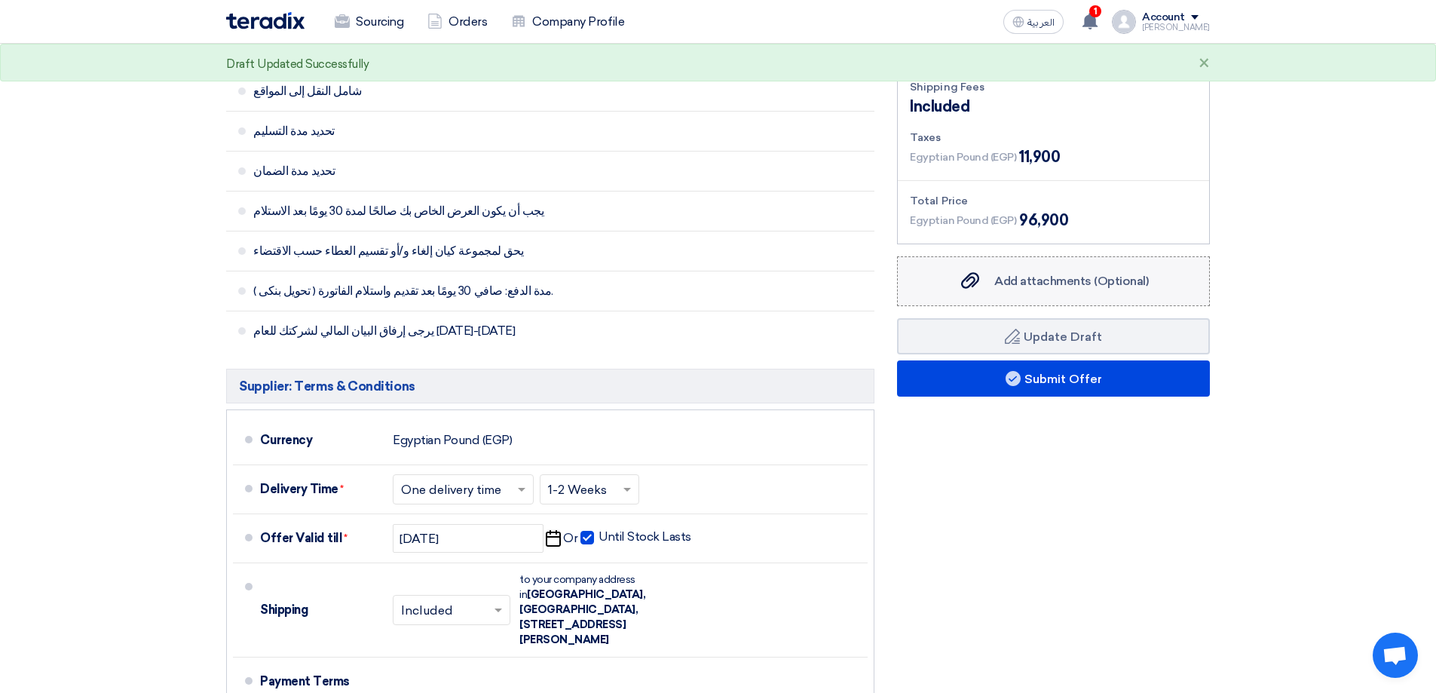
click at [1058, 274] on span "Add attachments (Optional)" at bounding box center [1071, 281] width 155 height 14
click at [0, 0] on input "Add attachments (Optional) Add attachments (Optional)" at bounding box center [0, 0] width 0 height 0
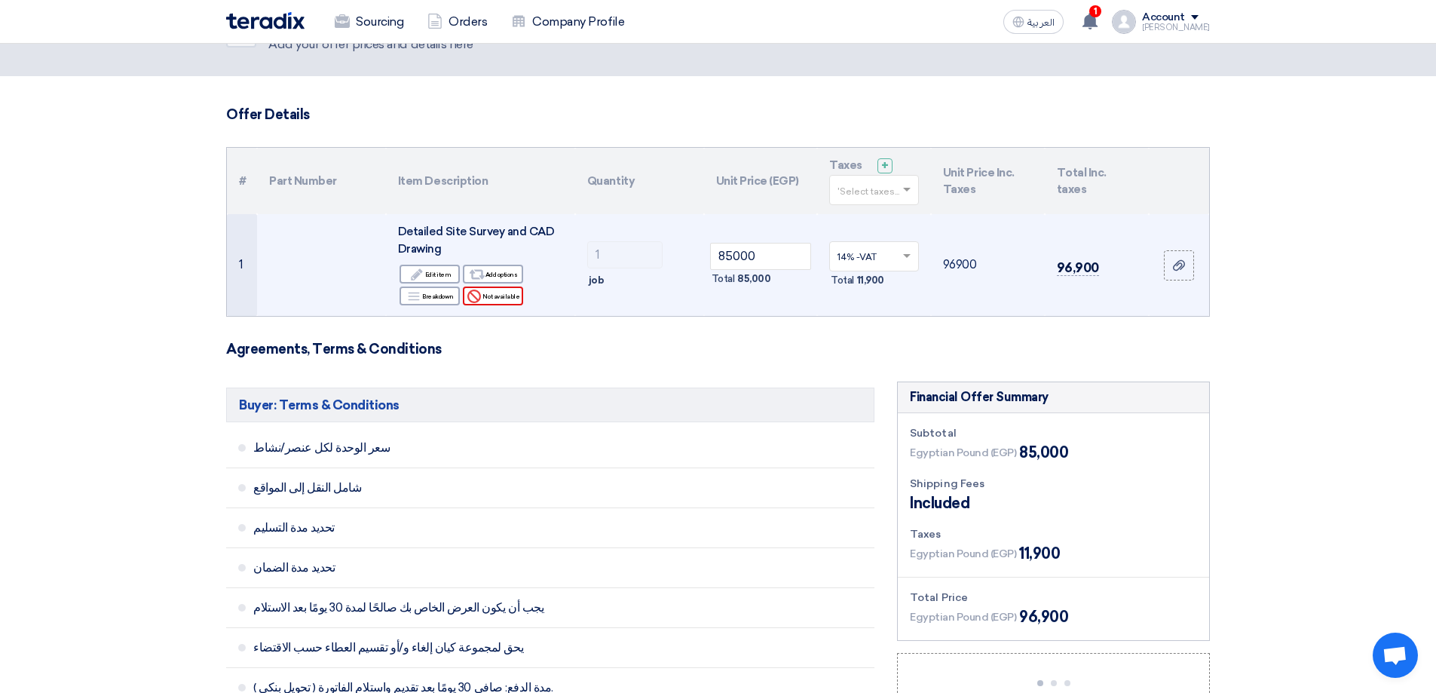
scroll to position [0, 0]
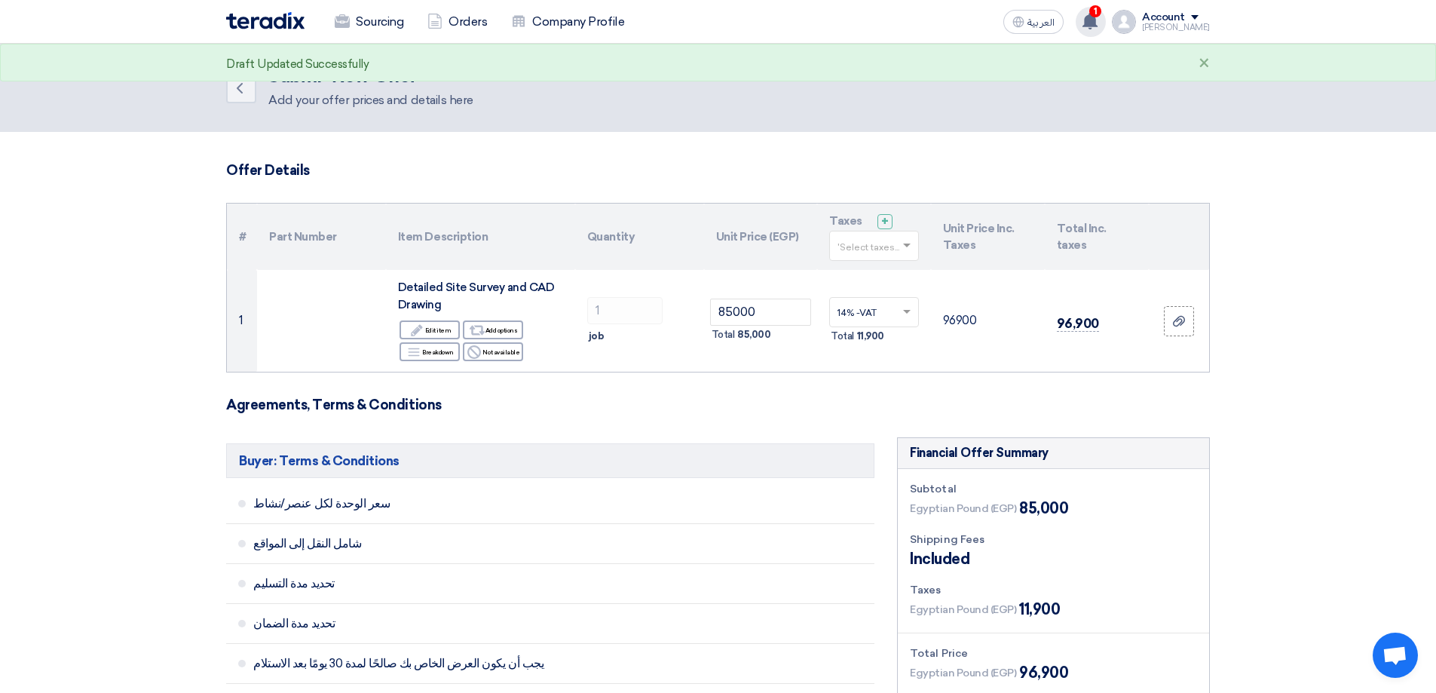
click at [1101, 17] on span "1" at bounding box center [1095, 11] width 12 height 12
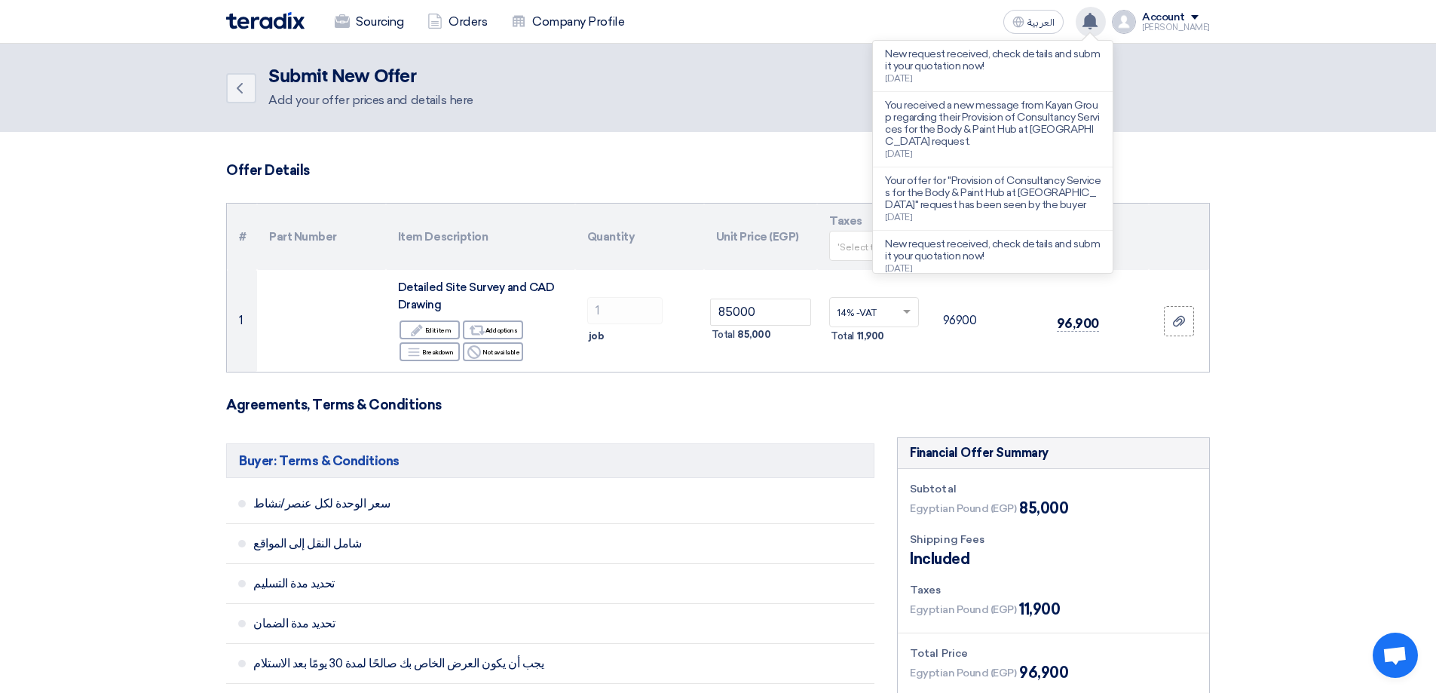
click at [763, 173] on h3 "Offer Details" at bounding box center [718, 170] width 984 height 17
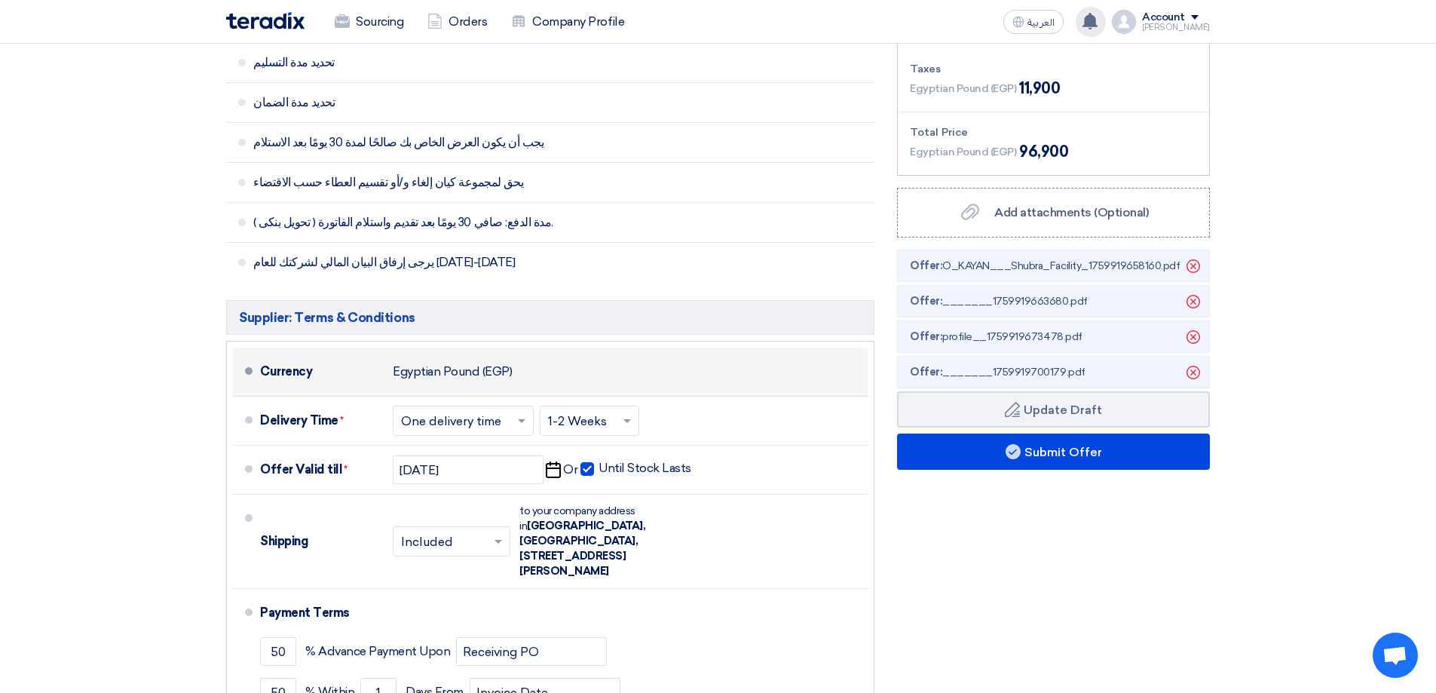
scroll to position [452, 0]
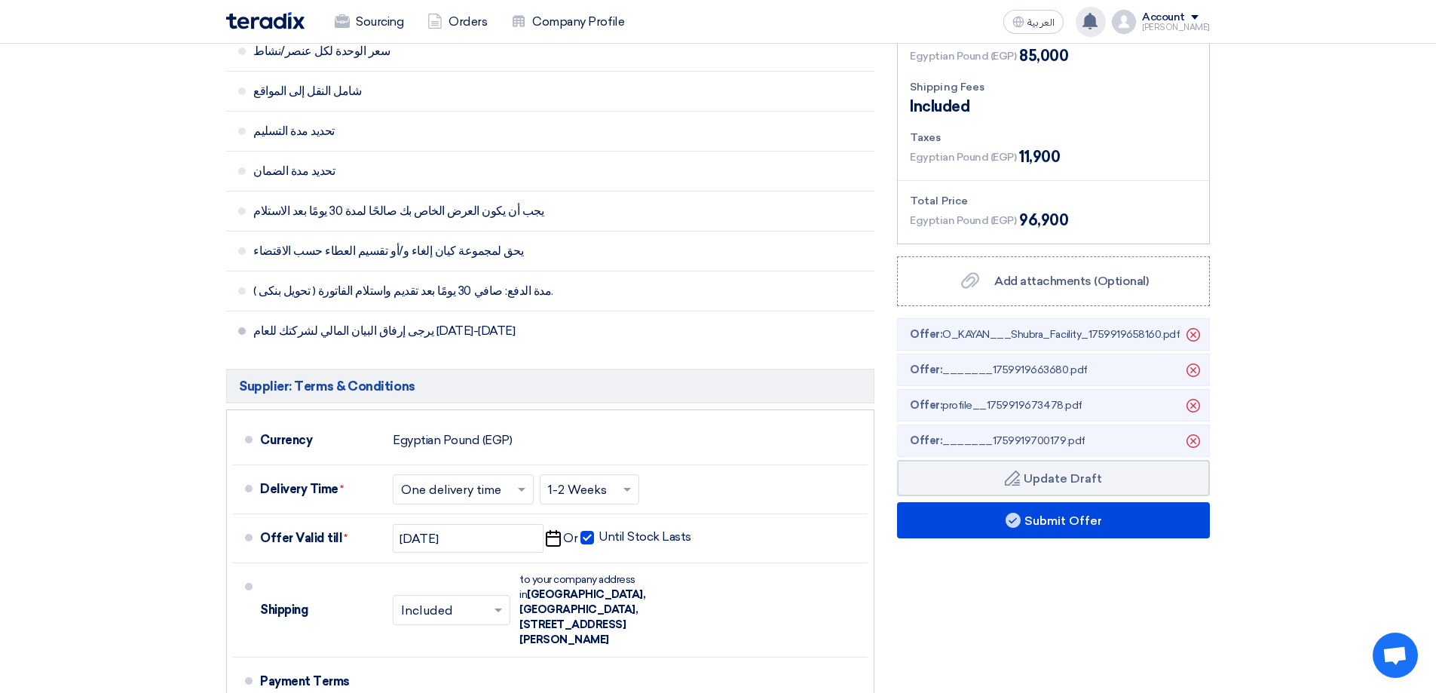
drag, startPoint x: 365, startPoint y: 329, endPoint x: 335, endPoint y: 336, distance: 30.4
click at [335, 336] on span "يرجى إرفاق البيان المالي لشركتك للعام [DATE]-[DATE]" at bounding box center [501, 330] width 496 height 15
click at [187, 361] on section "Offer Details # Part Number Item Description Quantity Unit Price (EGP) Taxes + …" at bounding box center [718, 301] width 1436 height 1243
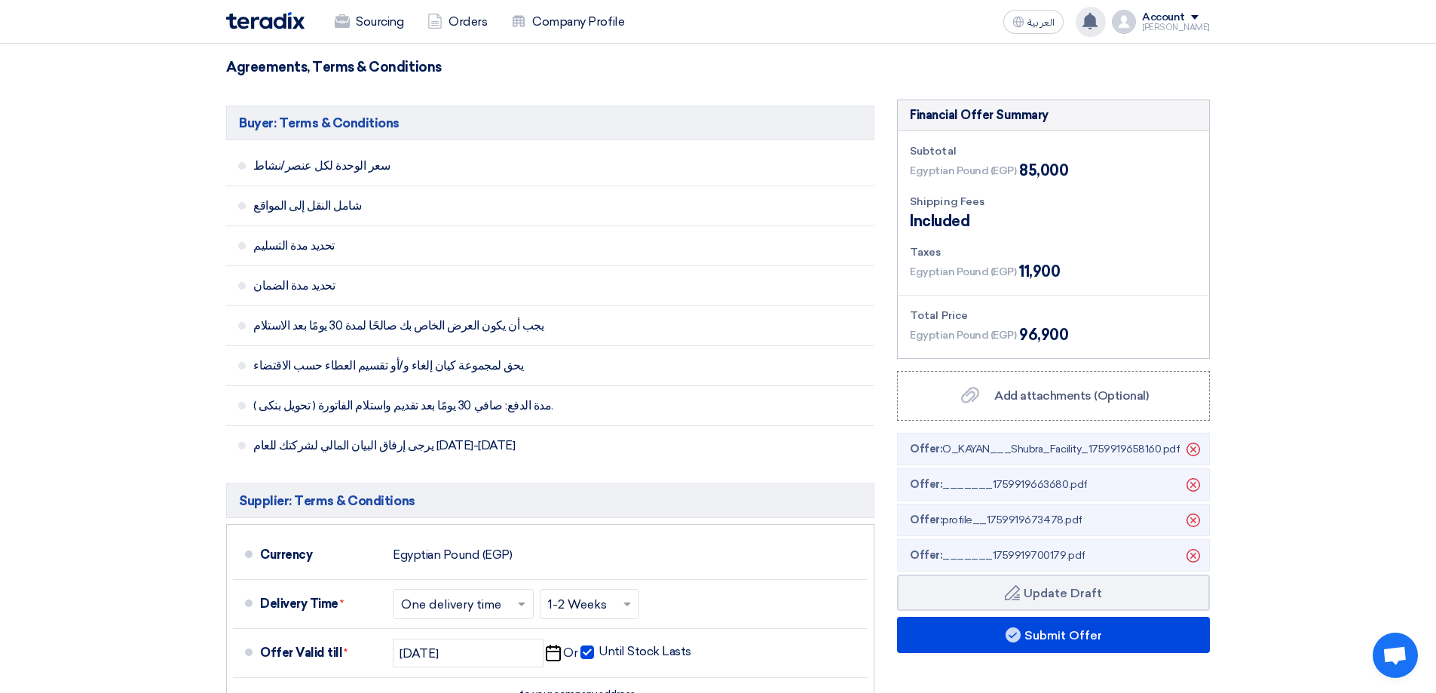
scroll to position [302, 0]
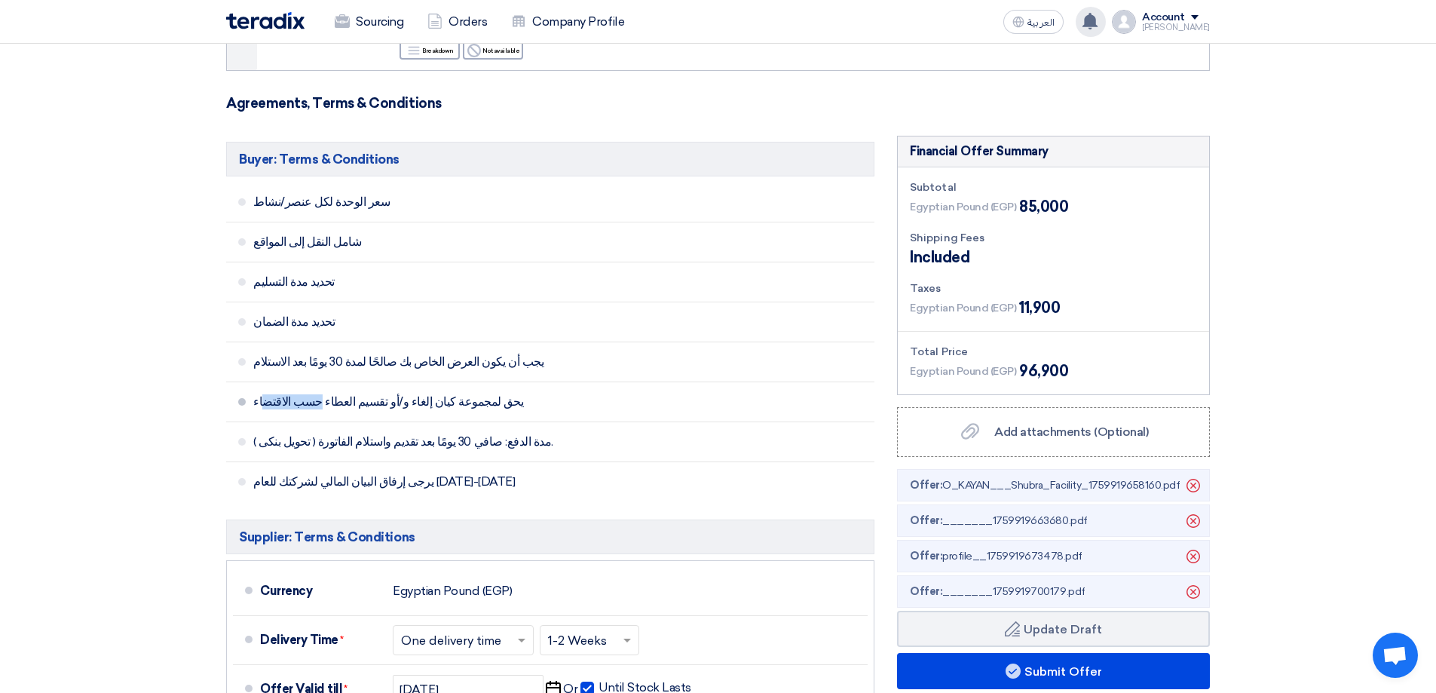
drag, startPoint x: 406, startPoint y: 405, endPoint x: 366, endPoint y: 400, distance: 40.2
click at [366, 403] on span "يحق لمجموعة كيان إلغاء و/أو تقسيم العطاء حسب الاقتضاء" at bounding box center [501, 401] width 496 height 15
drag, startPoint x: 395, startPoint y: 363, endPoint x: 343, endPoint y: 342, distance: 56.1
click at [363, 363] on span "يجب أن يكون العرض الخاص بك صالحًا لمدة 30 يومًا بعد الاستلام" at bounding box center [501, 361] width 496 height 15
drag, startPoint x: 302, startPoint y: 326, endPoint x: 281, endPoint y: 304, distance: 29.9
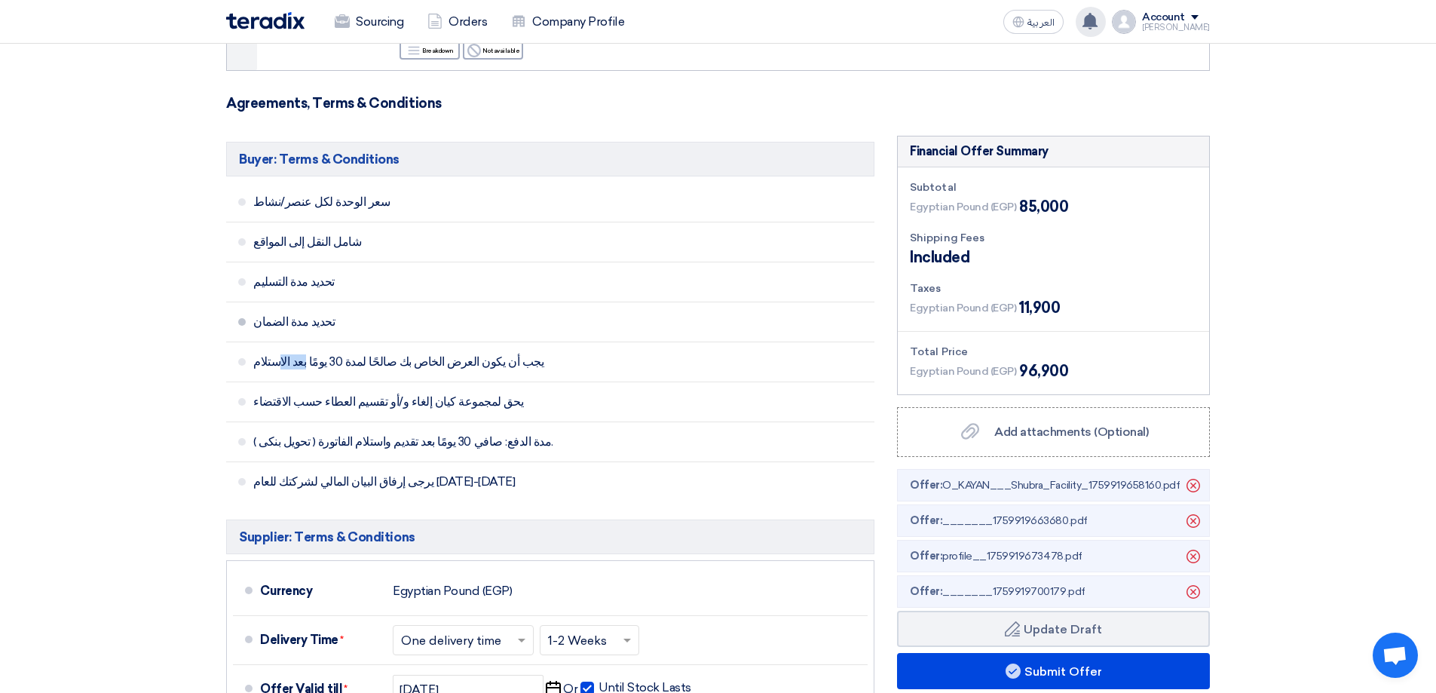
click at [283, 321] on span "تحديد مدة الضمان" at bounding box center [501, 321] width 496 height 15
drag, startPoint x: 295, startPoint y: 280, endPoint x: 273, endPoint y: 268, distance: 25.3
click at [274, 272] on li "تحديد مدة التسليم" at bounding box center [550, 282] width 648 height 40
drag, startPoint x: 301, startPoint y: 242, endPoint x: 285, endPoint y: 236, distance: 16.9
click at [285, 237] on span "شامل النقل إلى المواقع" at bounding box center [501, 241] width 496 height 15
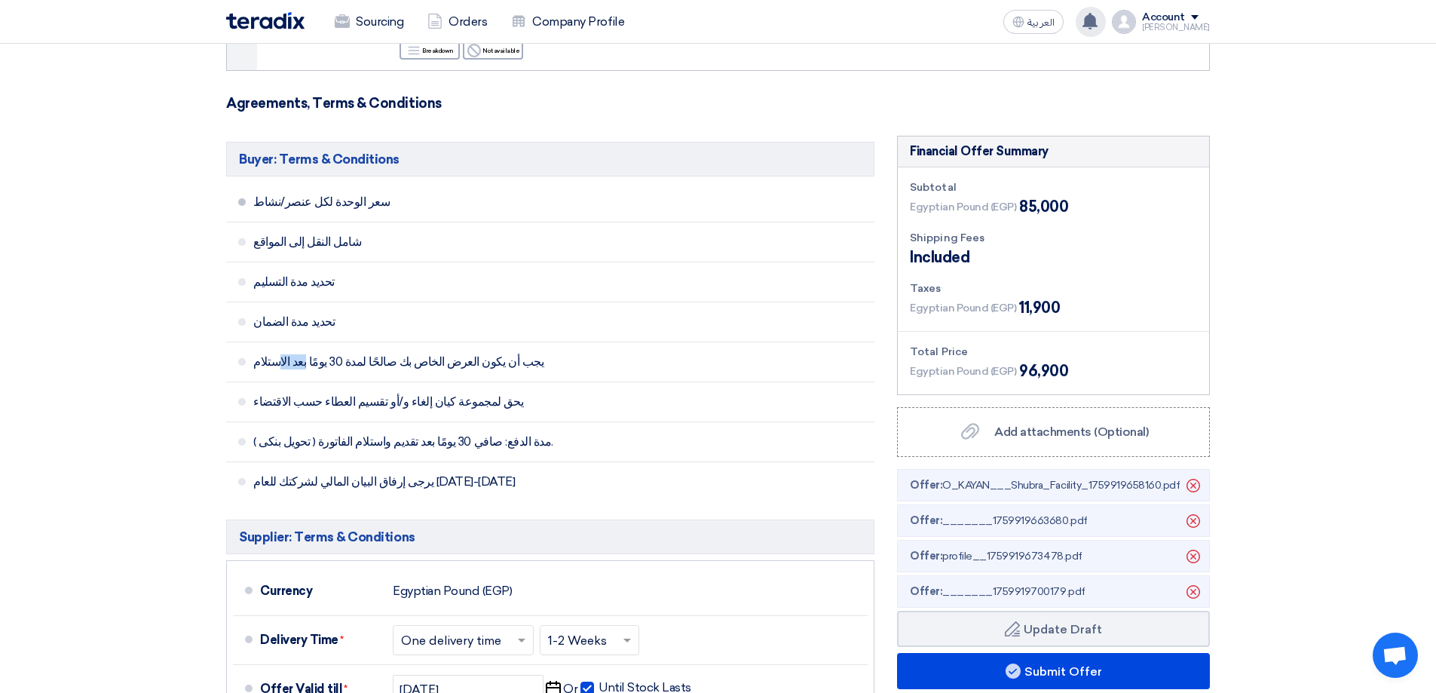
drag, startPoint x: 340, startPoint y: 194, endPoint x: 310, endPoint y: 198, distance: 30.5
click at [314, 198] on li "سعر الوحدة لكل عنصر/نشاط" at bounding box center [550, 202] width 648 height 40
click at [164, 260] on section "Offer Details # Part Number Item Description Quantity Unit Price (EGP) Taxes + …" at bounding box center [718, 451] width 1436 height 1243
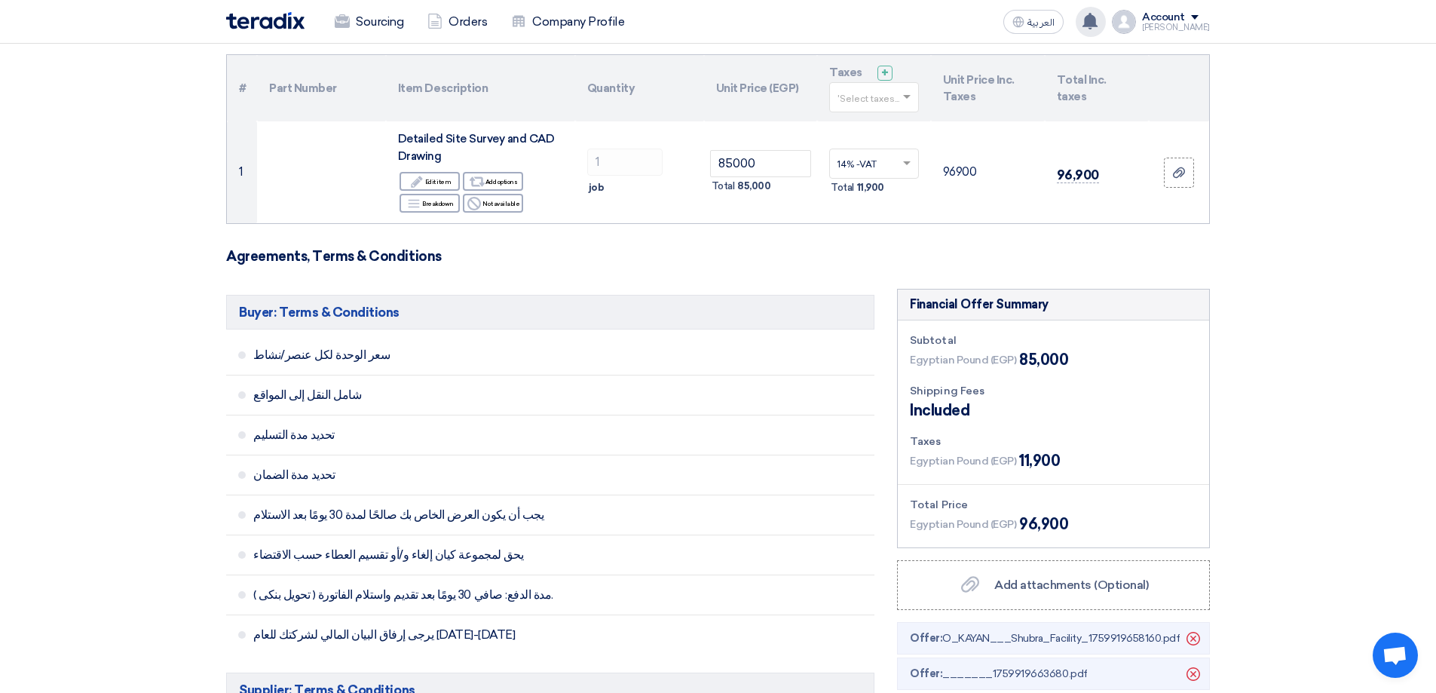
scroll to position [0, 0]
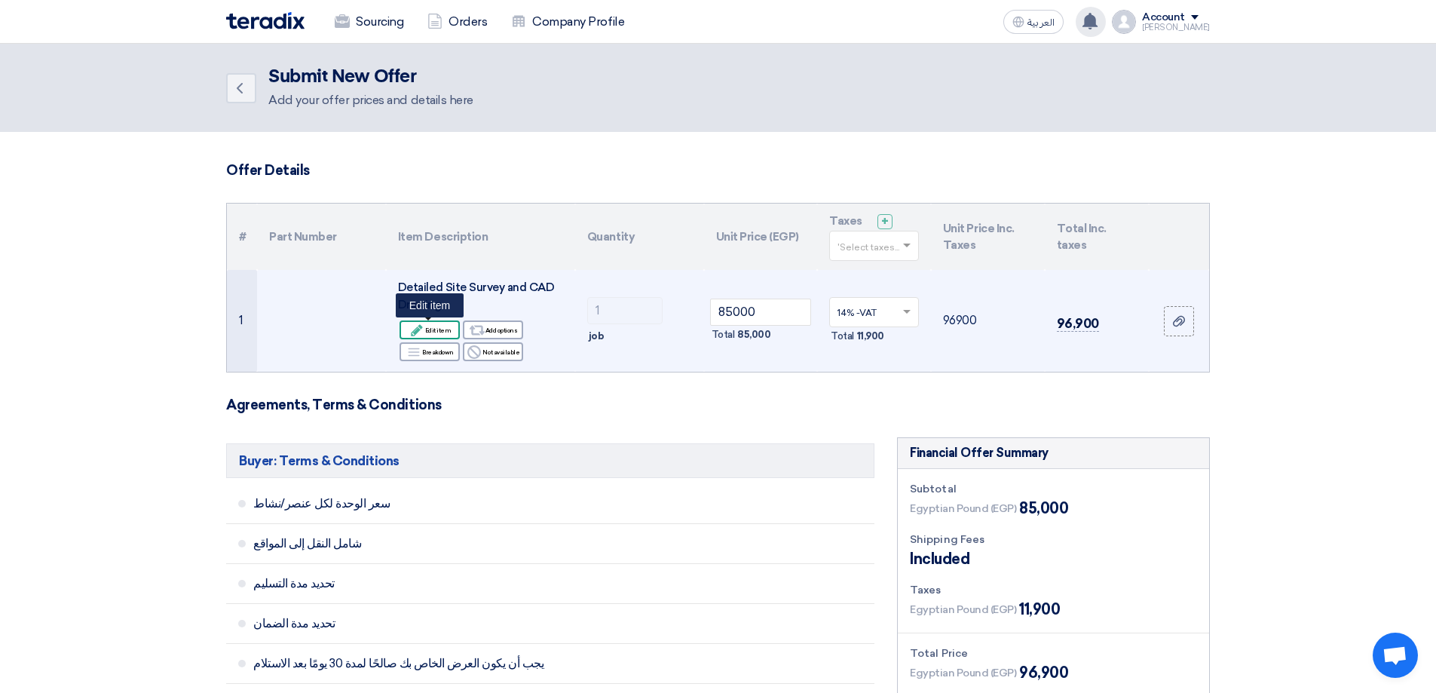
click at [437, 330] on div "Edit Edit item" at bounding box center [430, 329] width 60 height 19
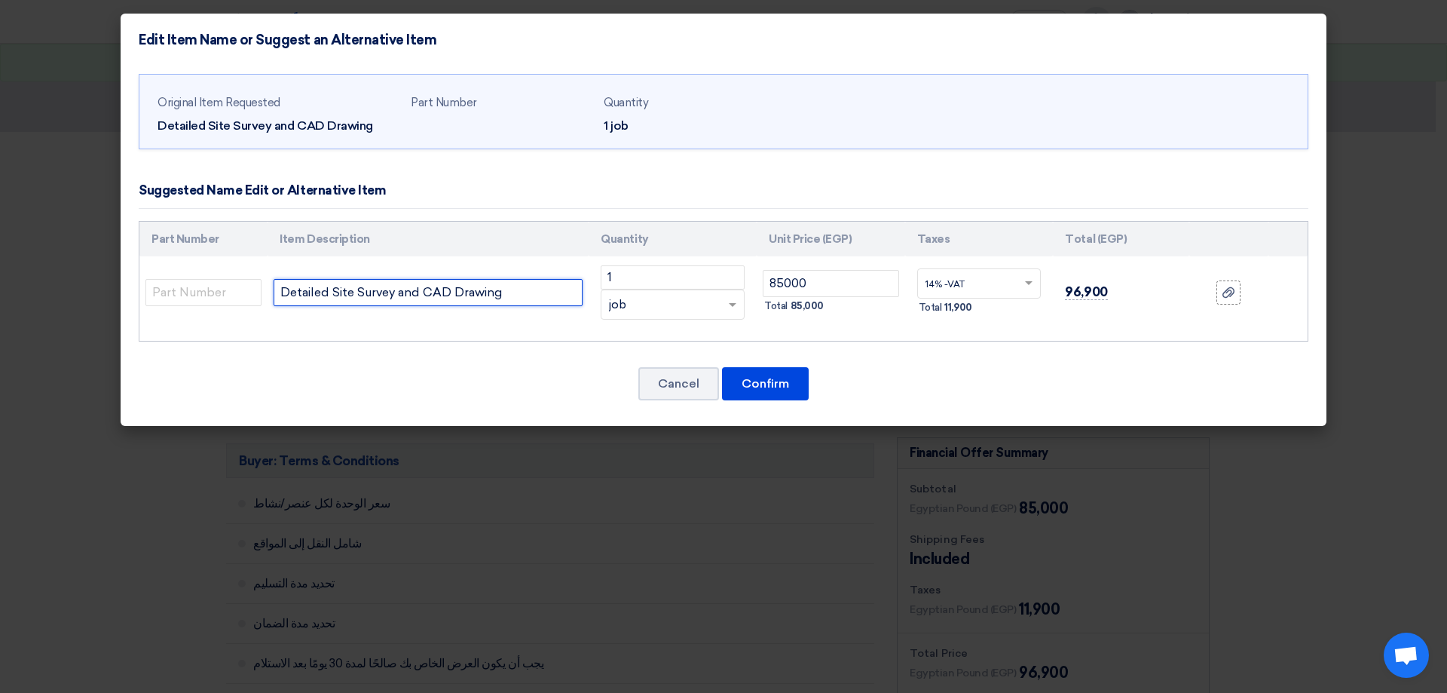
click at [516, 297] on input "Detailed Site Survey and CAD Drawing" at bounding box center [428, 292] width 309 height 27
click at [1014, 289] on input "text" at bounding box center [971, 285] width 90 height 24
click at [994, 311] on div "14% -VAT" at bounding box center [979, 312] width 123 height 26
click at [674, 391] on button "Cancel" at bounding box center [679, 383] width 81 height 33
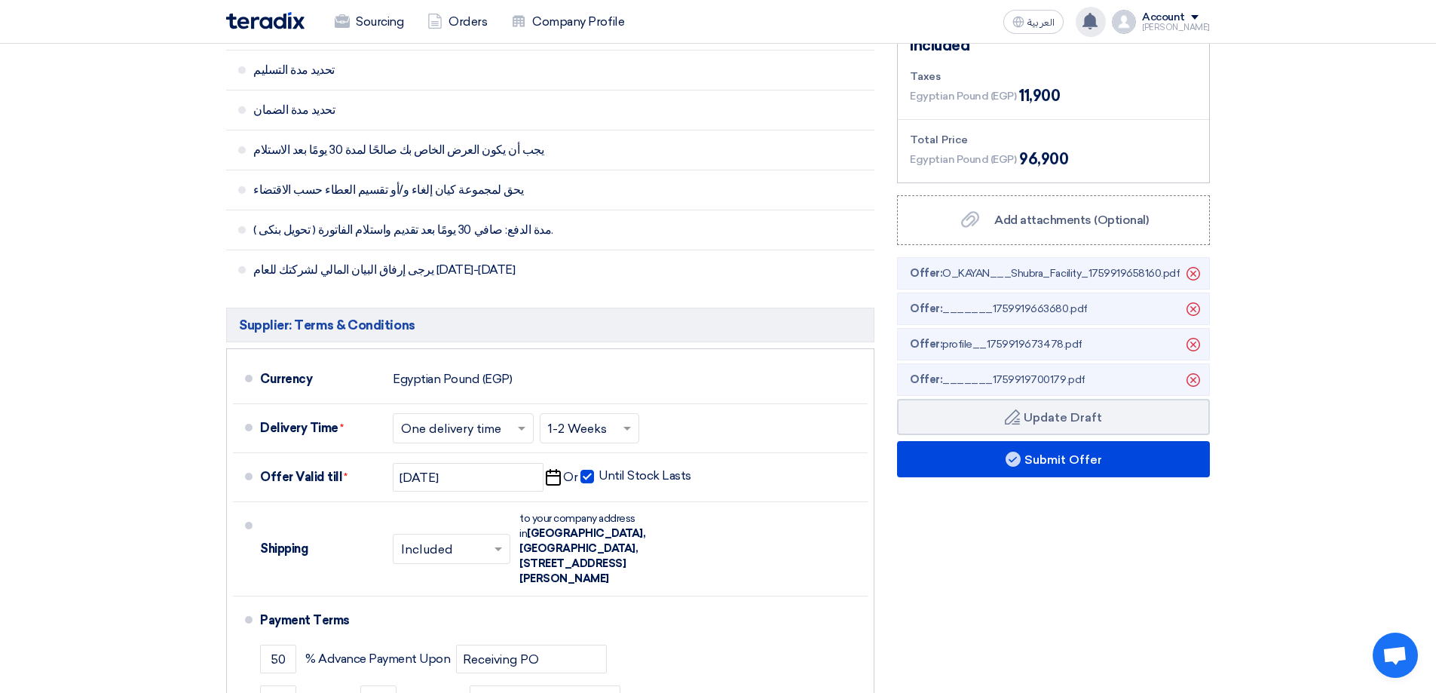
scroll to position [452, 0]
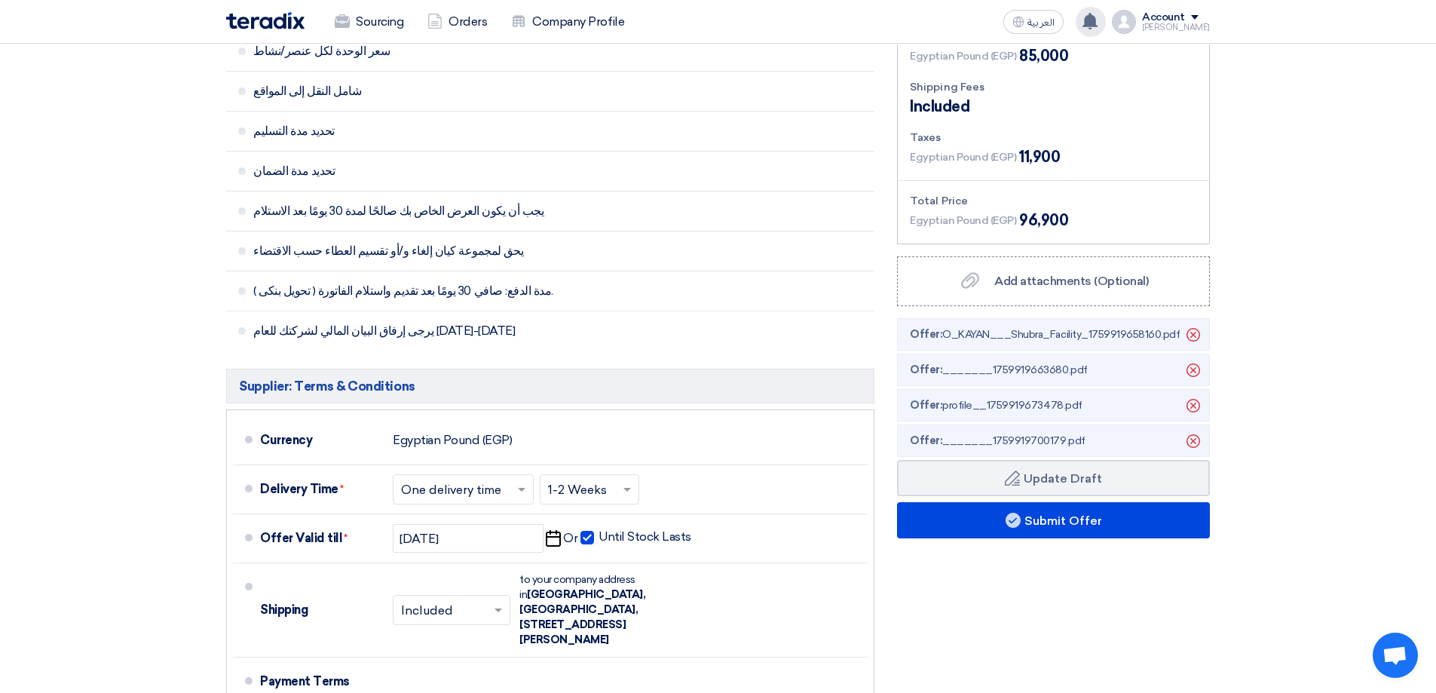
click at [1039, 369] on span "Offer: _______1759919663680.pdf" at bounding box center [999, 370] width 178 height 16
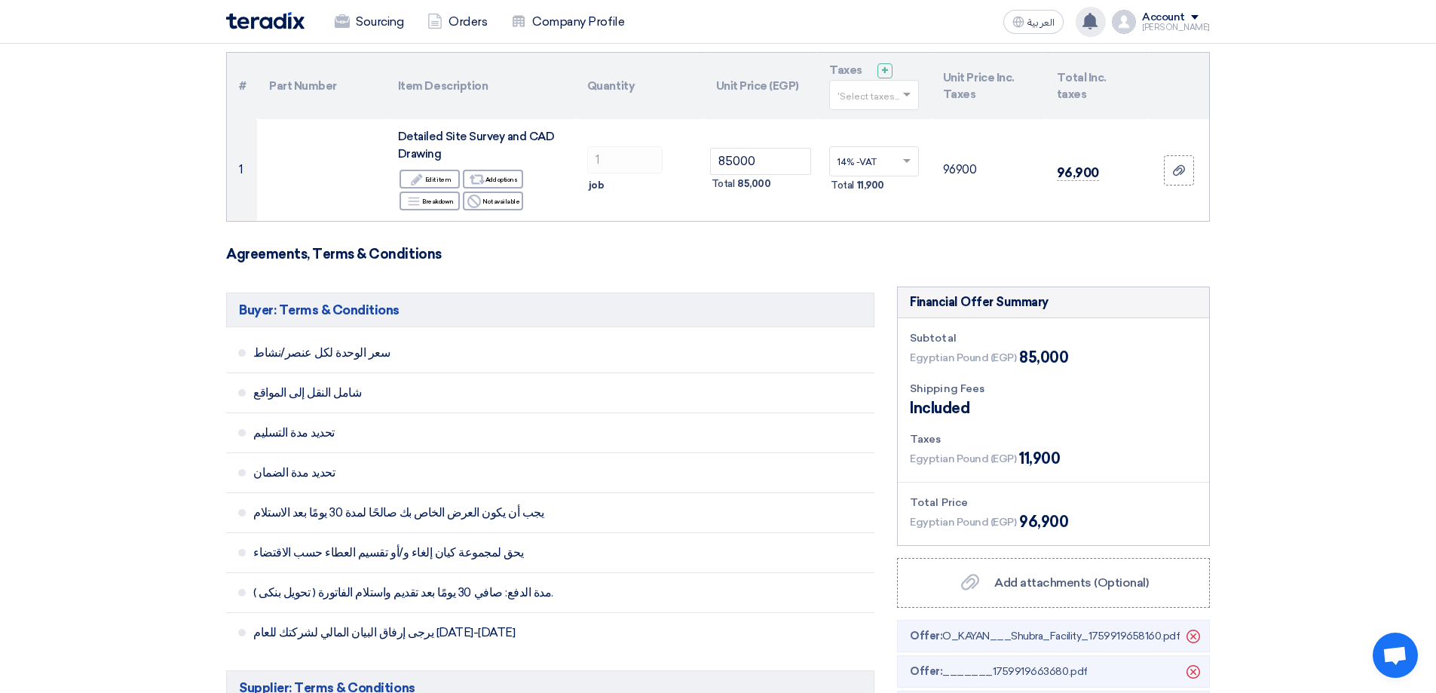
scroll to position [0, 0]
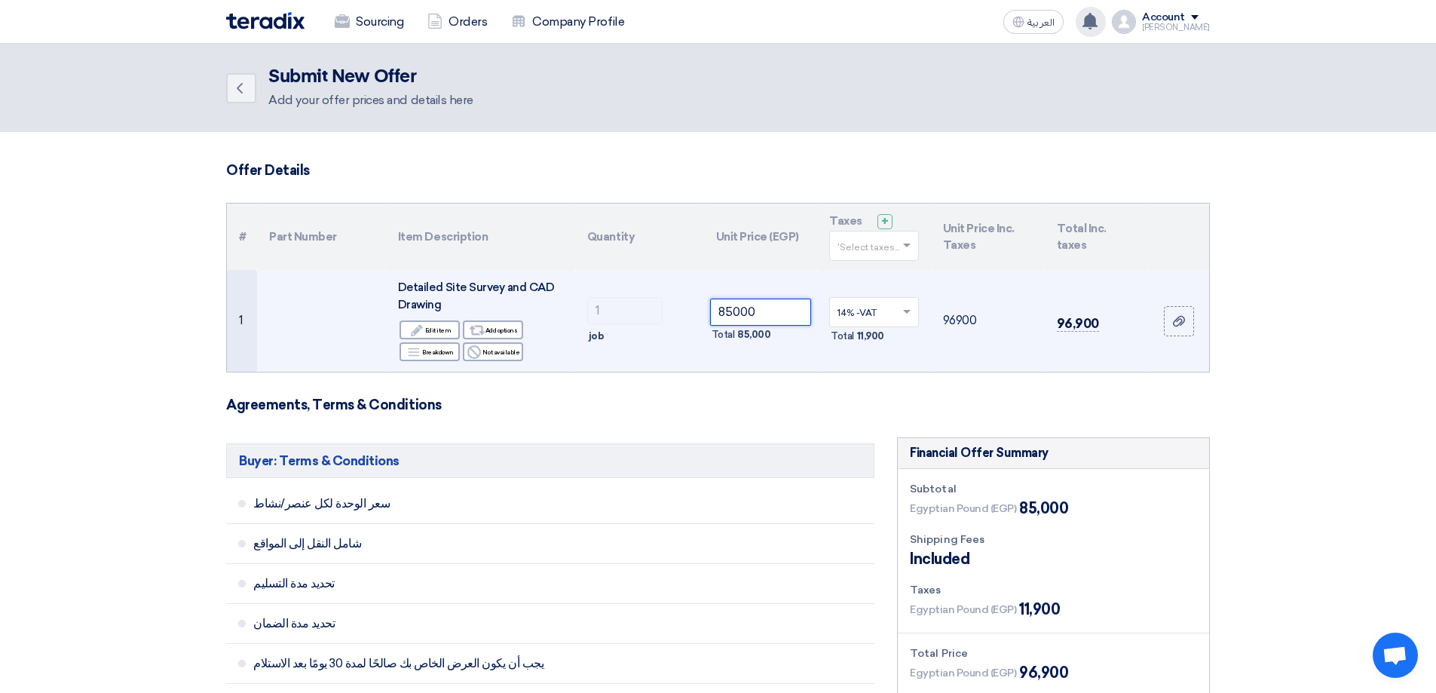
click at [732, 314] on input "85000" at bounding box center [761, 312] width 102 height 27
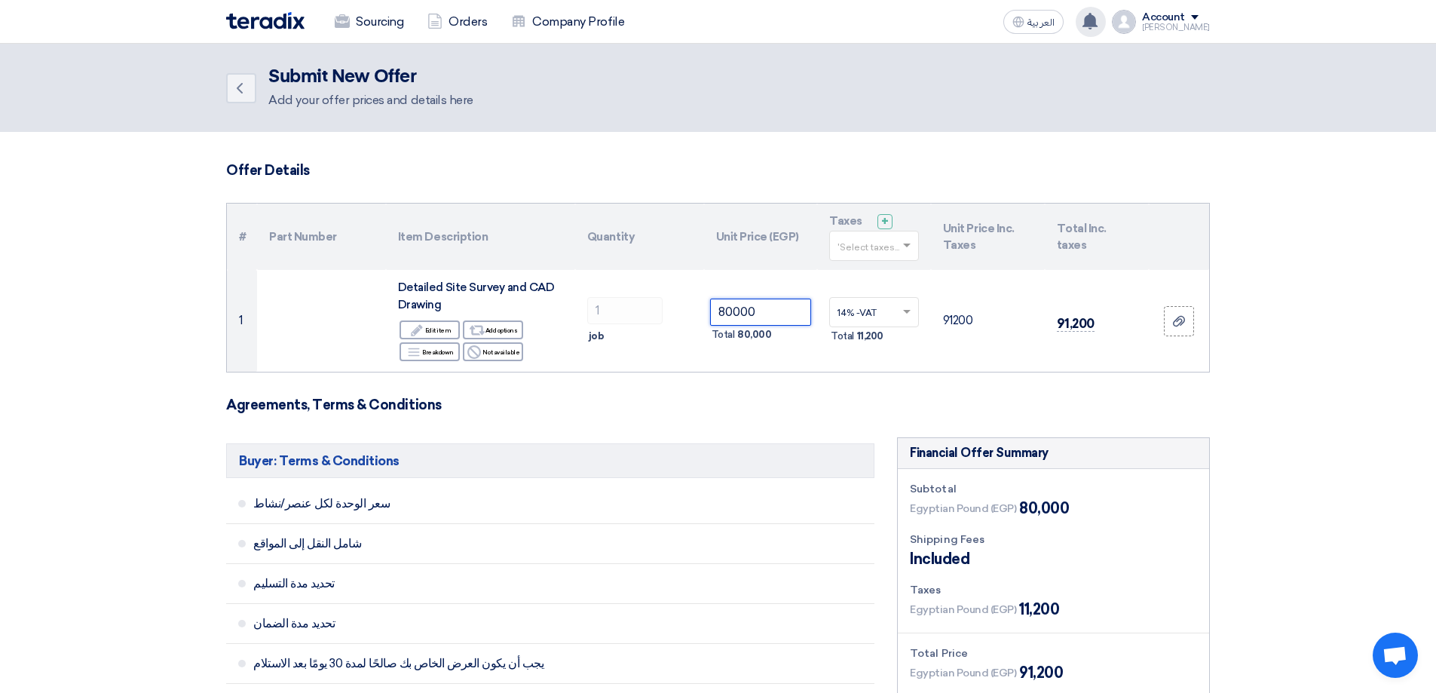
type input "80000"
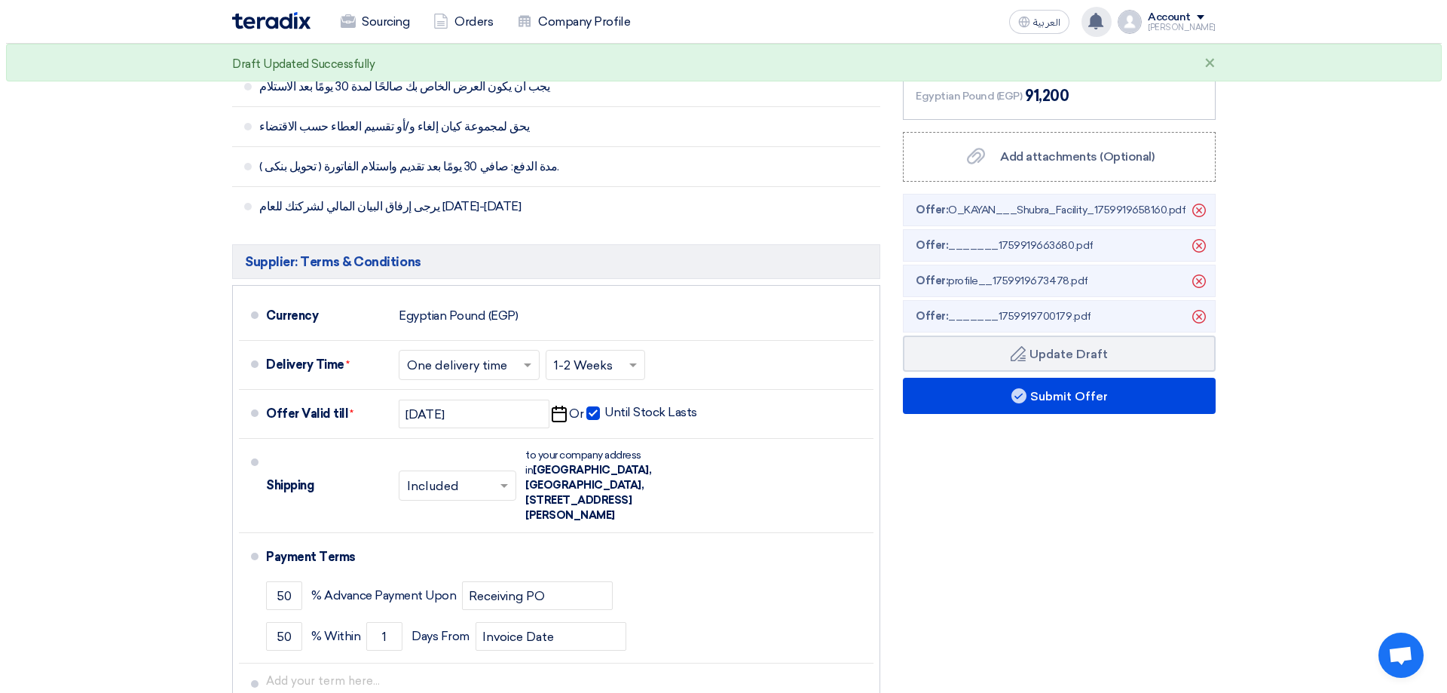
scroll to position [603, 0]
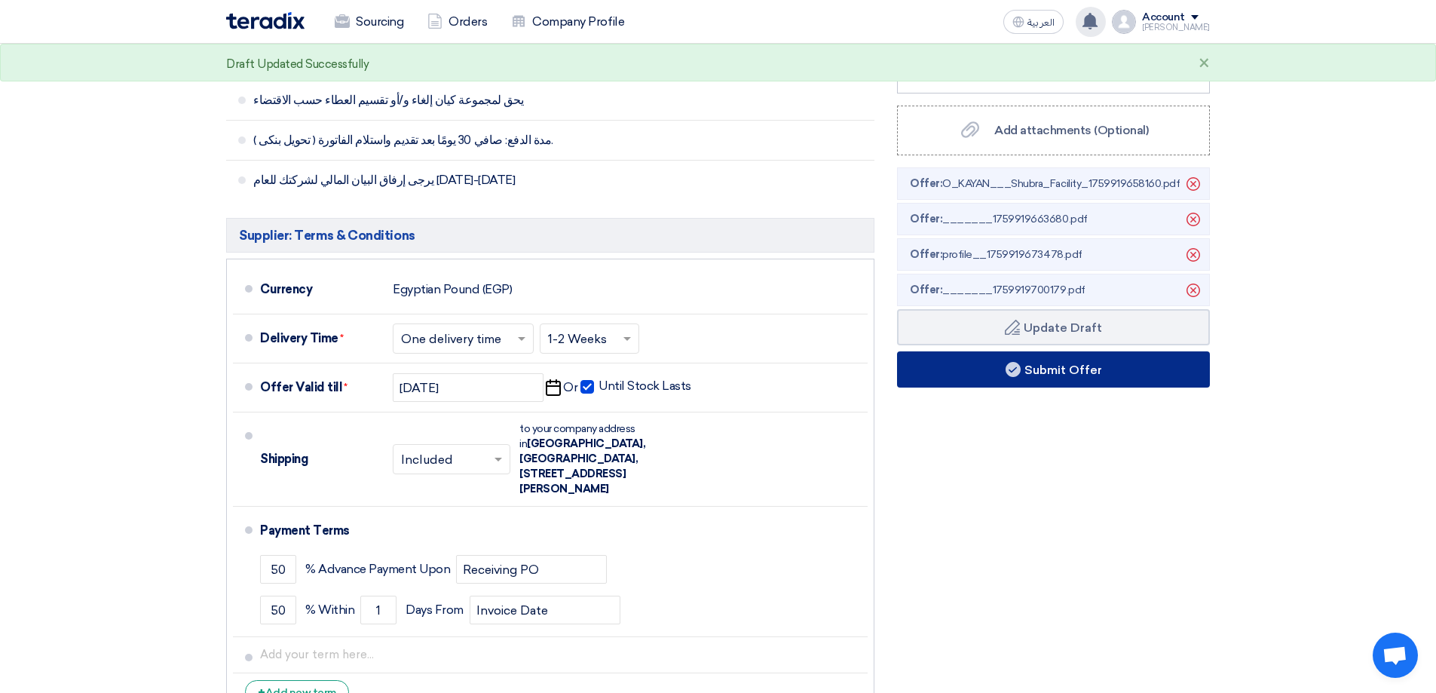
click at [1062, 369] on button "Submit Offer" at bounding box center [1053, 369] width 313 height 36
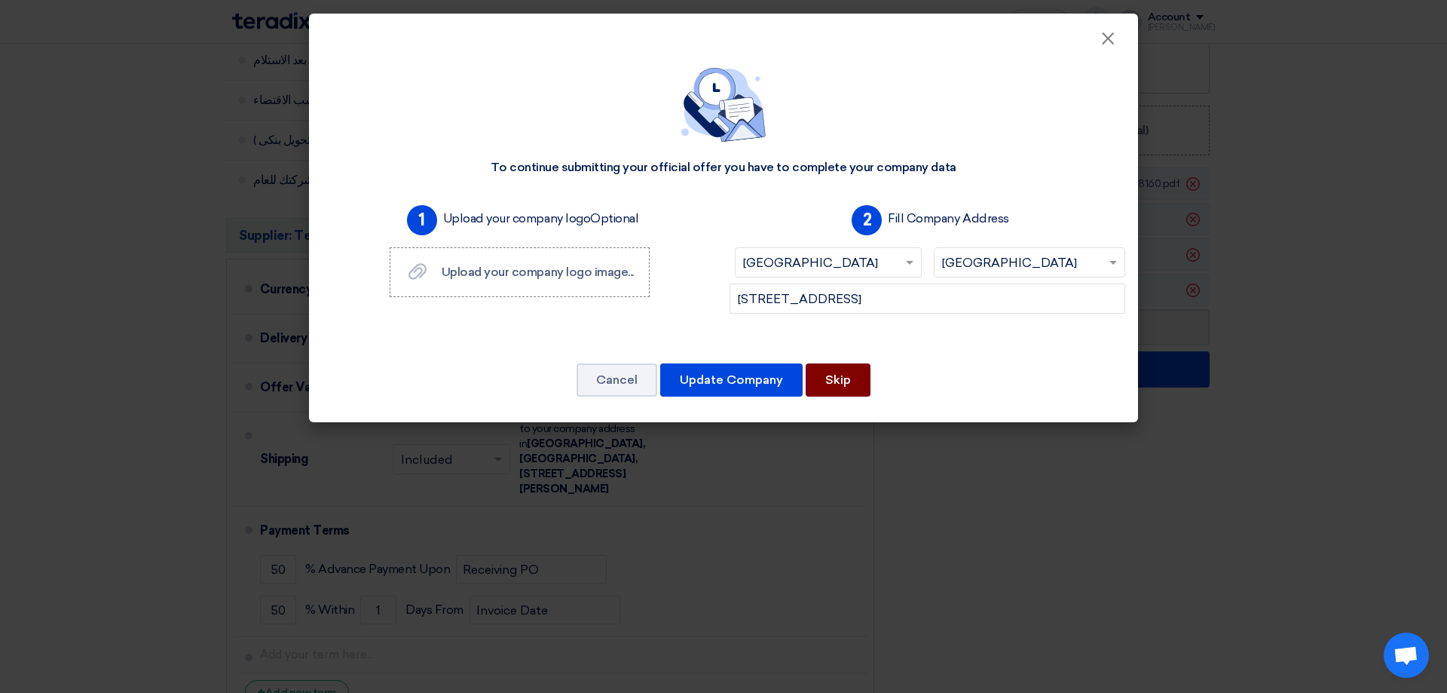
click at [836, 380] on button "Skip" at bounding box center [838, 379] width 65 height 33
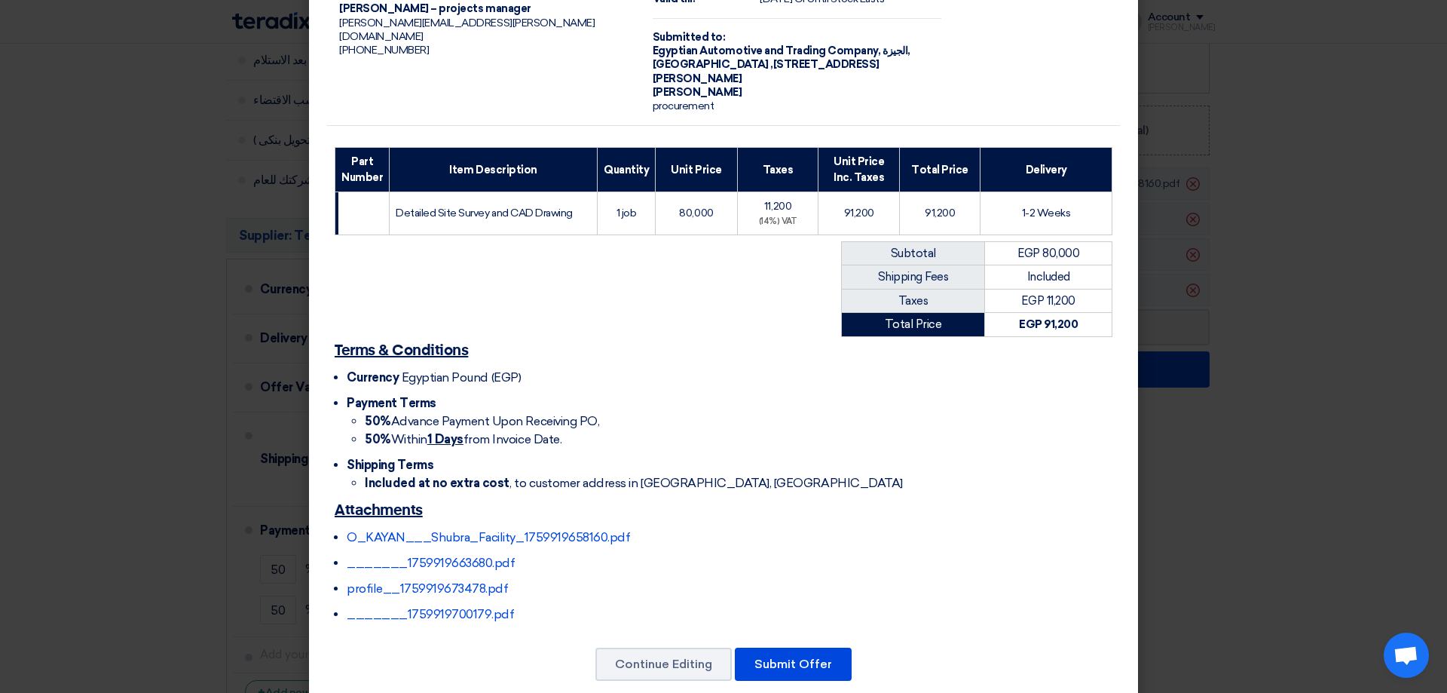
scroll to position [112, 0]
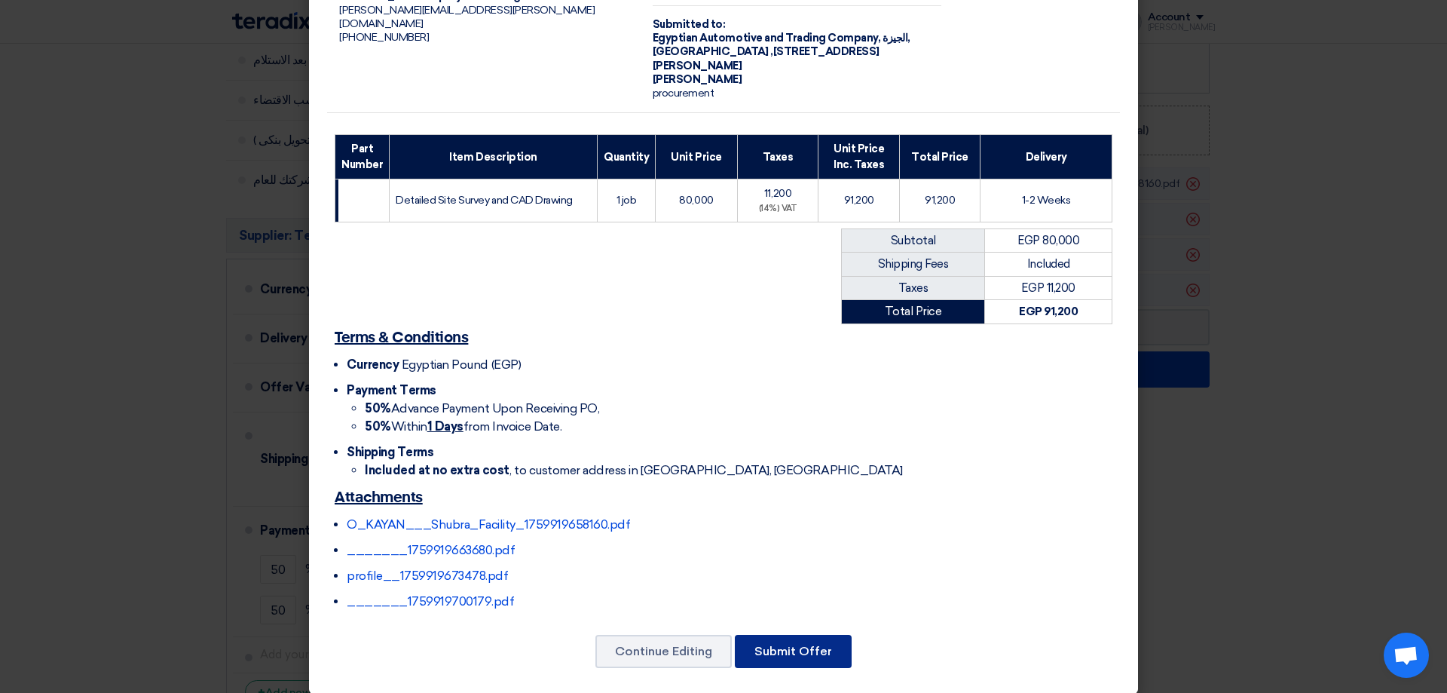
click at [806, 642] on button "Submit Offer" at bounding box center [793, 651] width 117 height 33
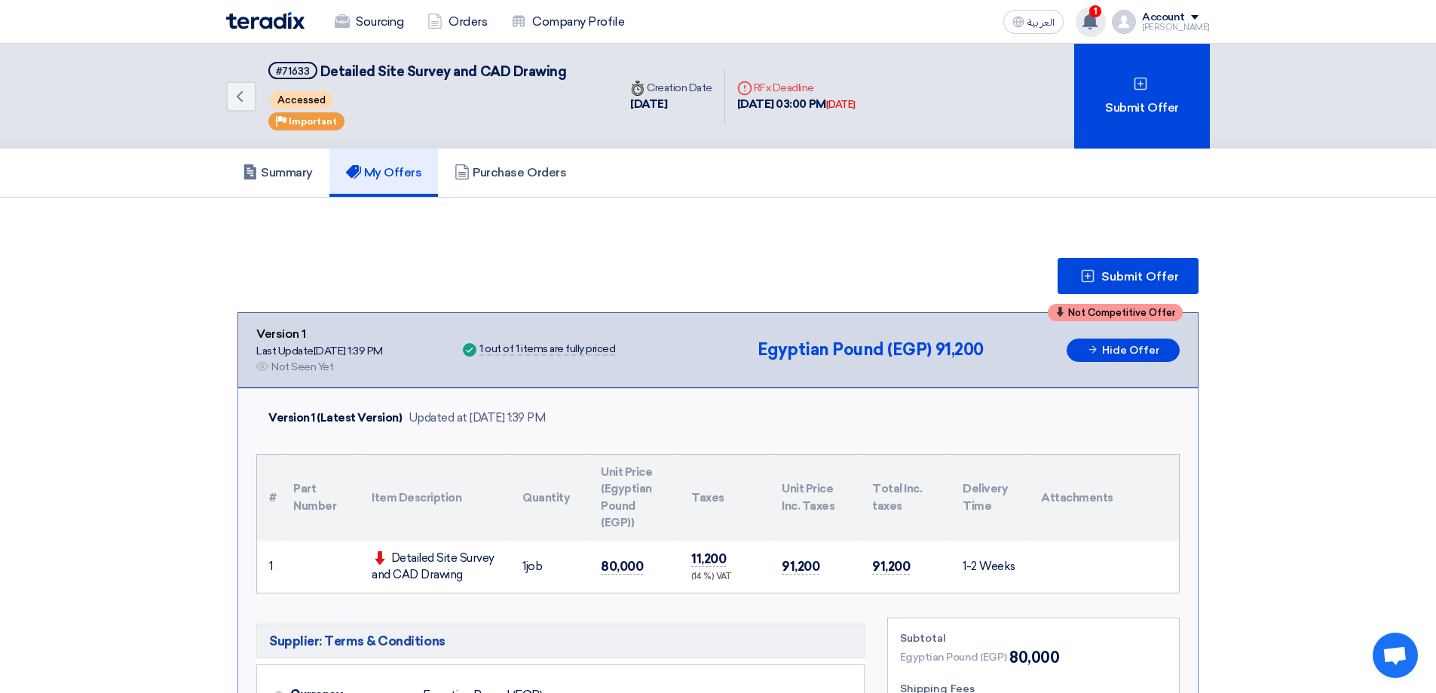
click at [917, 269] on div "Submit Offer" at bounding box center [717, 276] width 961 height 36
click at [286, 173] on h5 "Summary" at bounding box center [278, 172] width 70 height 15
